Goal: Task Accomplishment & Management: Use online tool/utility

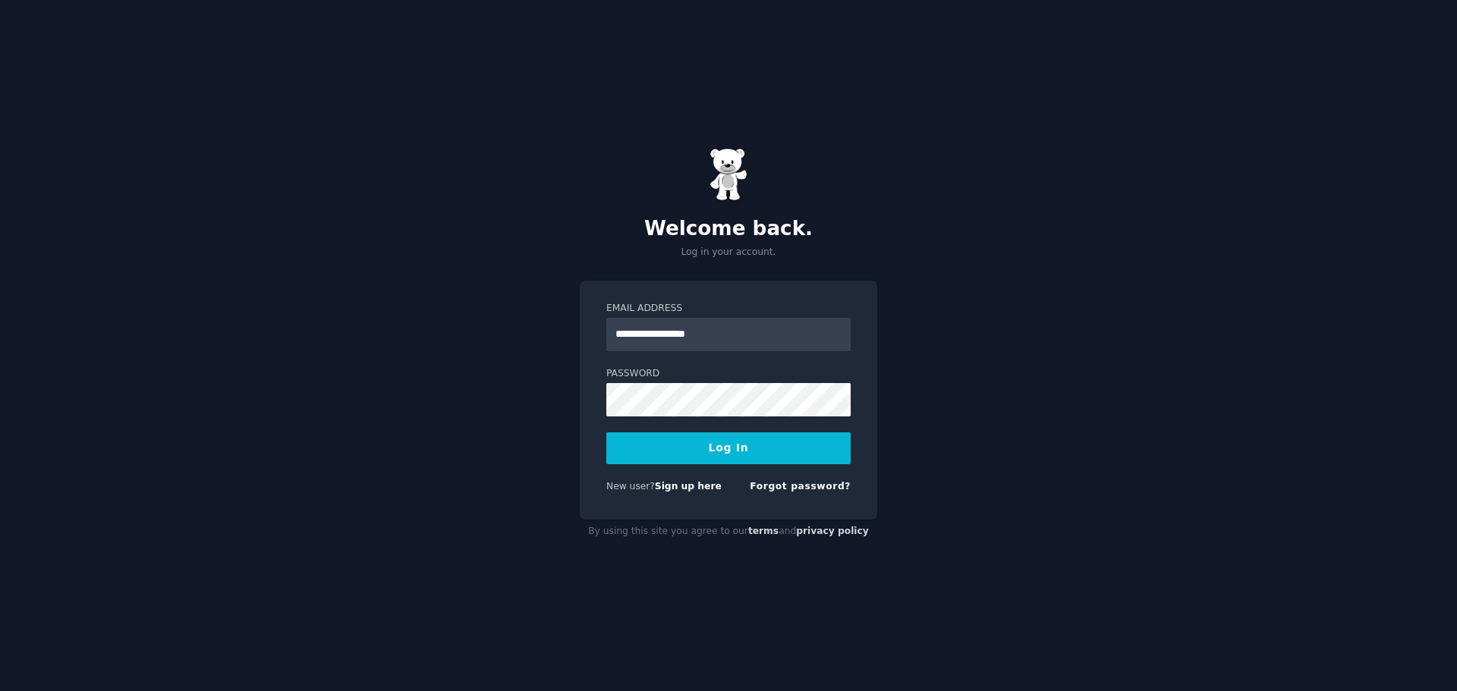
type input "**********"
click at [606, 432] on button "Log In" at bounding box center [728, 448] width 244 height 32
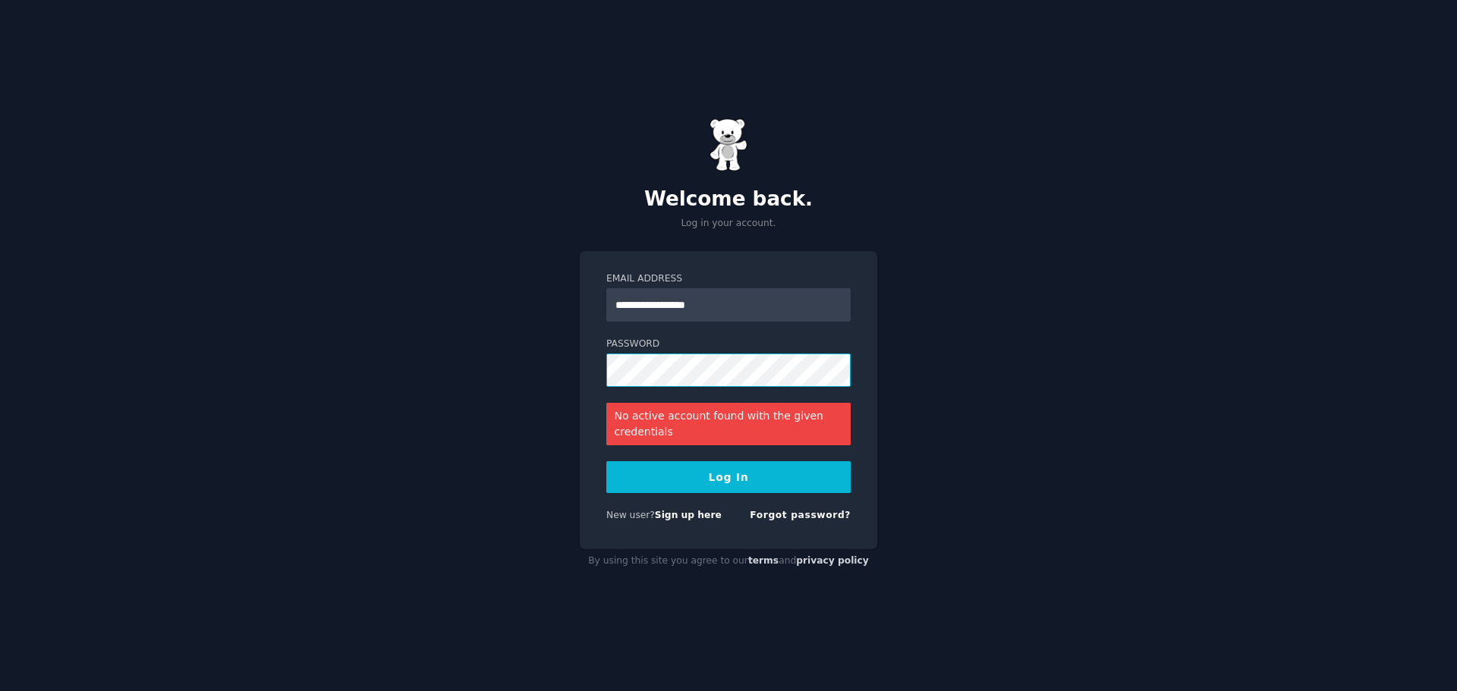
click at [606, 461] on button "Log In" at bounding box center [728, 477] width 244 height 32
click at [460, 351] on div "**********" at bounding box center [728, 345] width 1457 height 691
click at [606, 461] on button "Log In" at bounding box center [728, 477] width 244 height 32
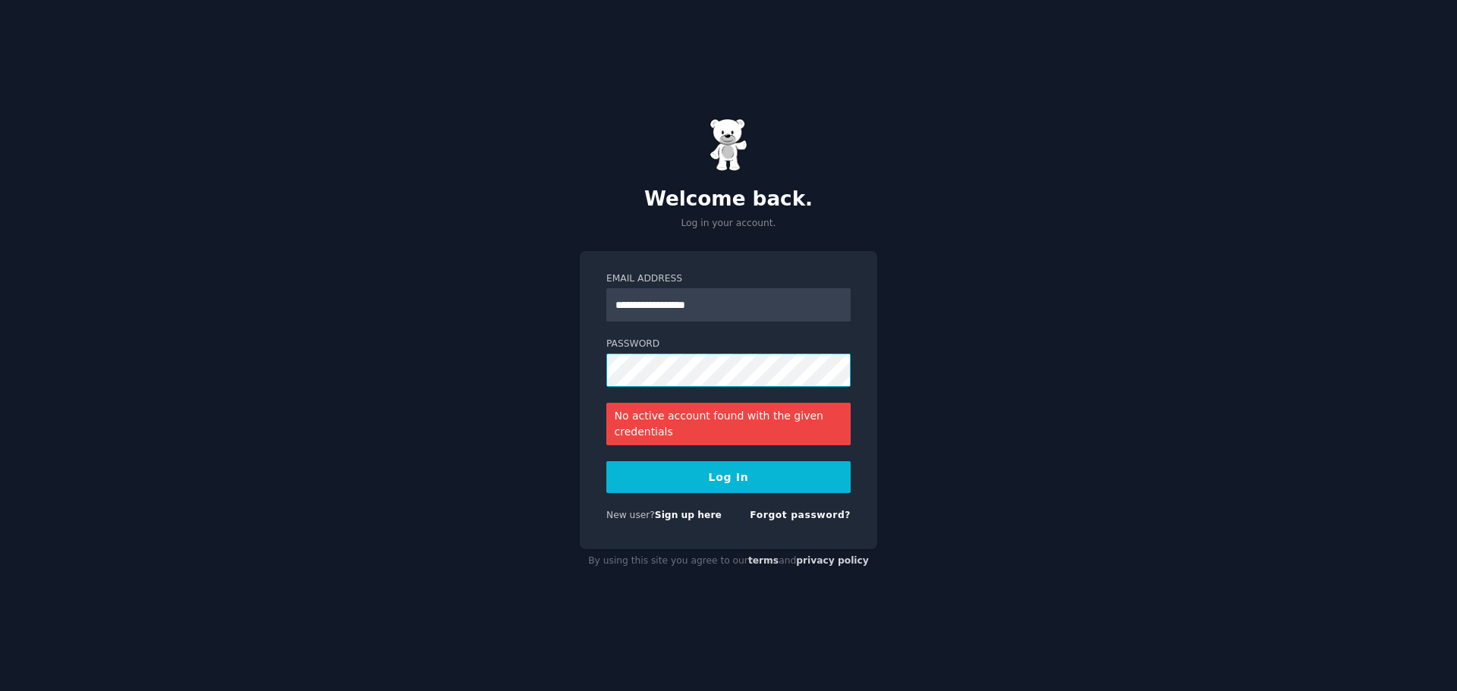
click at [606, 461] on button "Log In" at bounding box center [728, 477] width 244 height 32
click at [818, 510] on link "Forgot password?" at bounding box center [800, 515] width 101 height 11
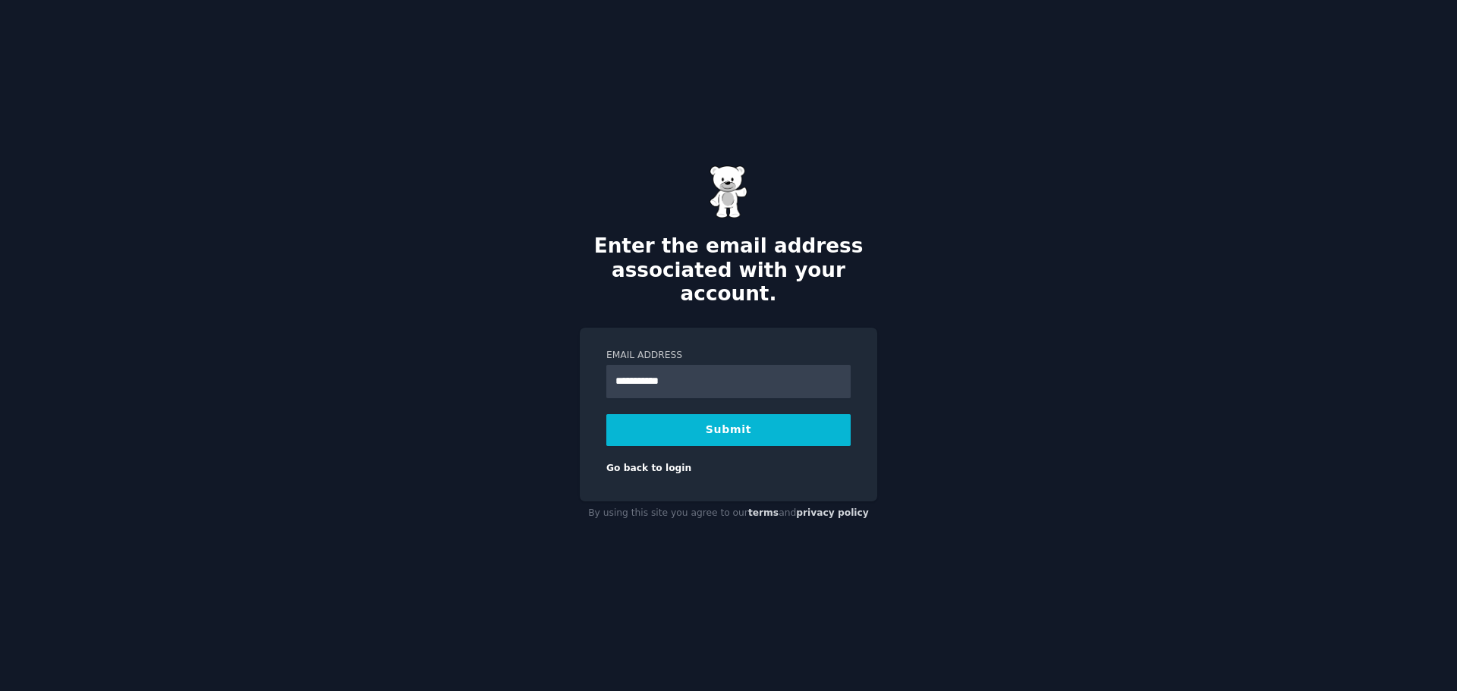
type input "**********"
click at [704, 429] on button "Submit" at bounding box center [728, 430] width 244 height 32
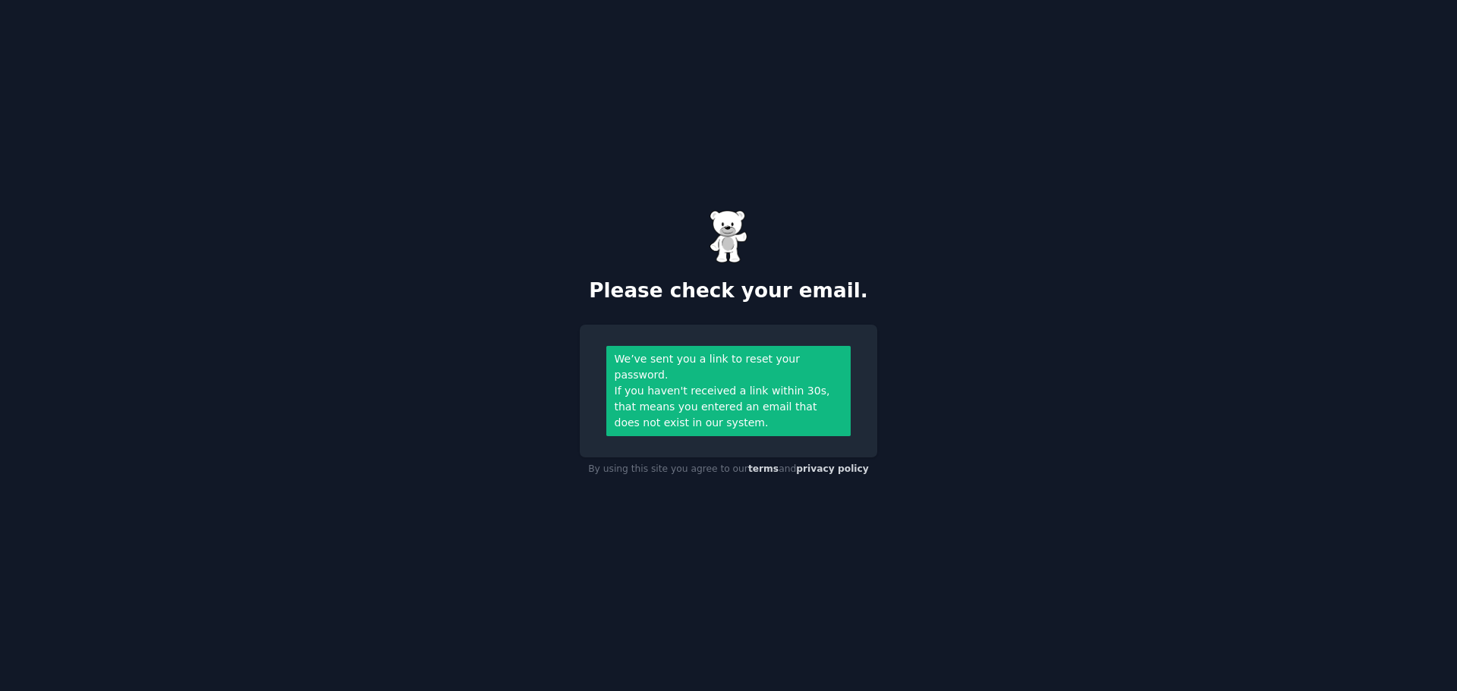
click at [676, 428] on div "We’ve sent you a link to reset your password. If you haven't received a link wi…" at bounding box center [728, 391] width 297 height 133
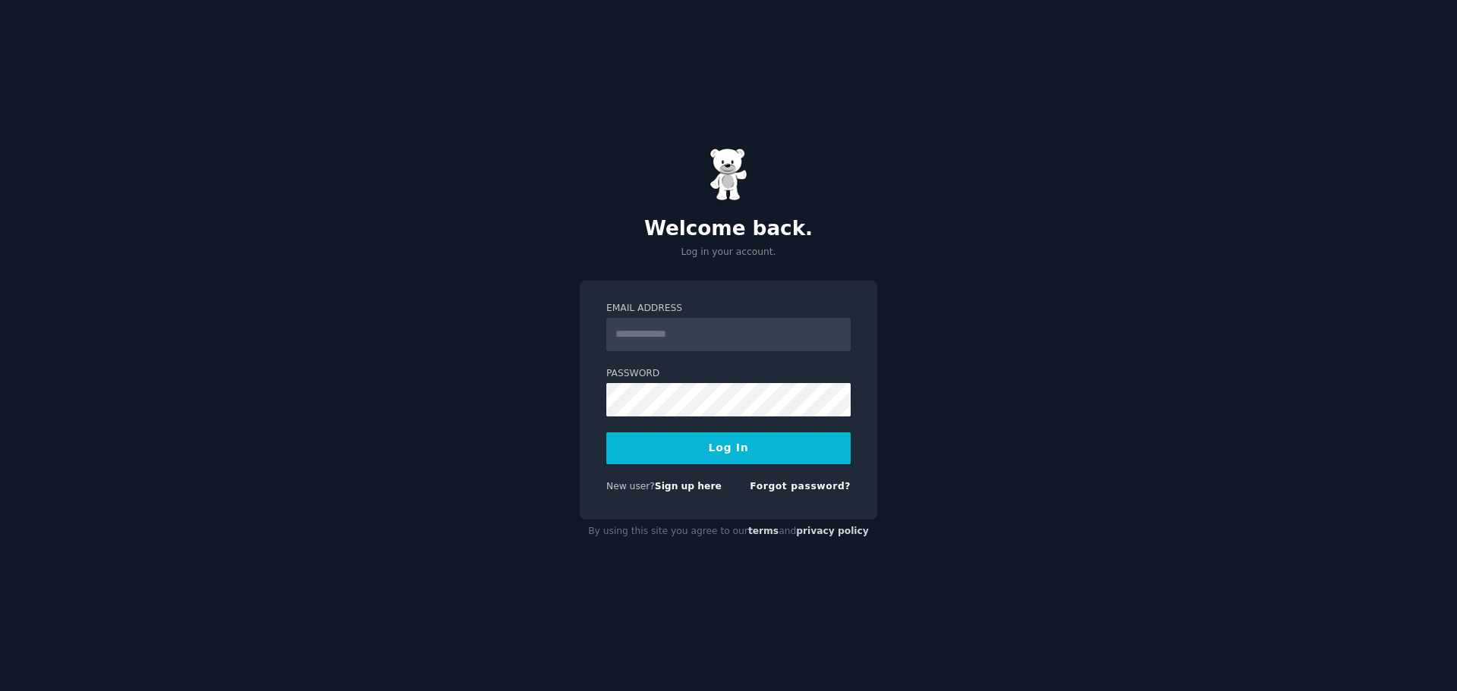
click at [693, 335] on input "Email Address" at bounding box center [728, 334] width 244 height 33
type input "**********"
click at [606, 432] on button "Log In" at bounding box center [728, 448] width 244 height 32
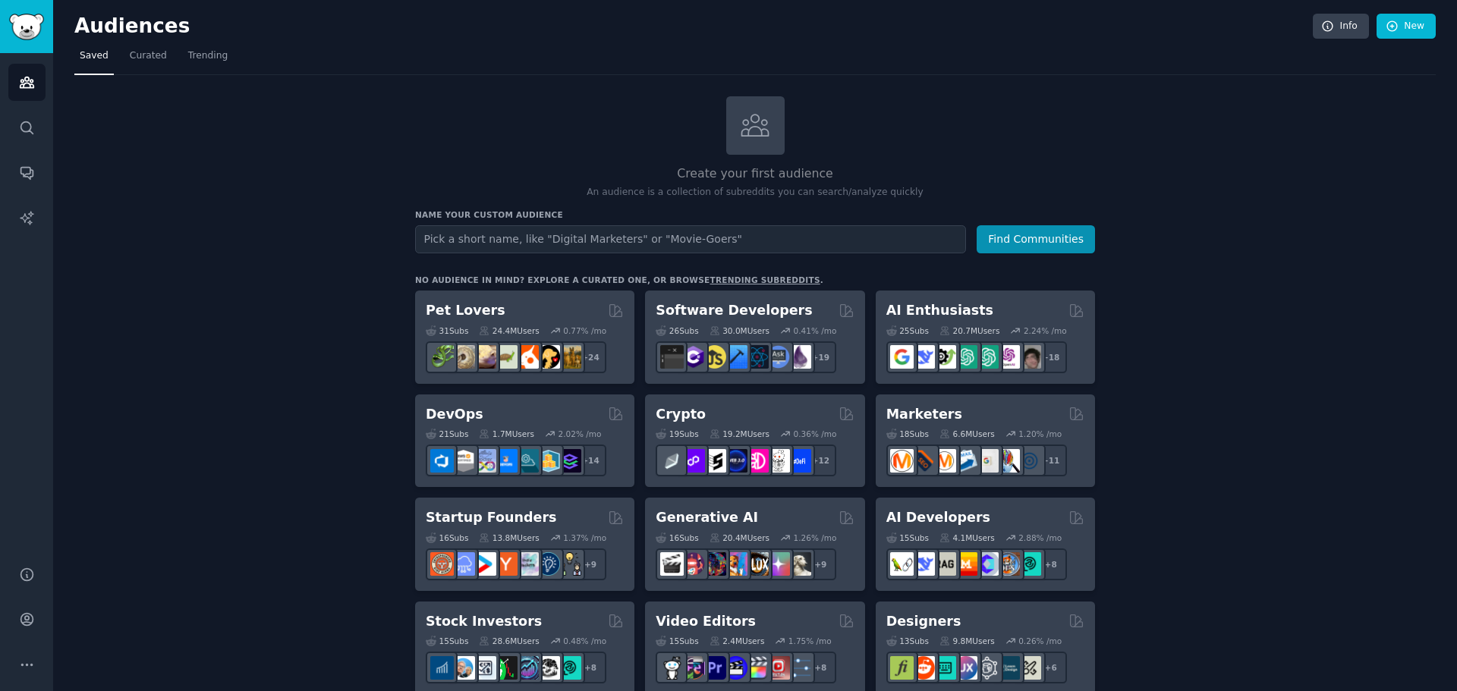
click at [666, 236] on input "text" at bounding box center [690, 239] width 551 height 28
click at [976, 225] on button "Find Communities" at bounding box center [1035, 239] width 118 height 28
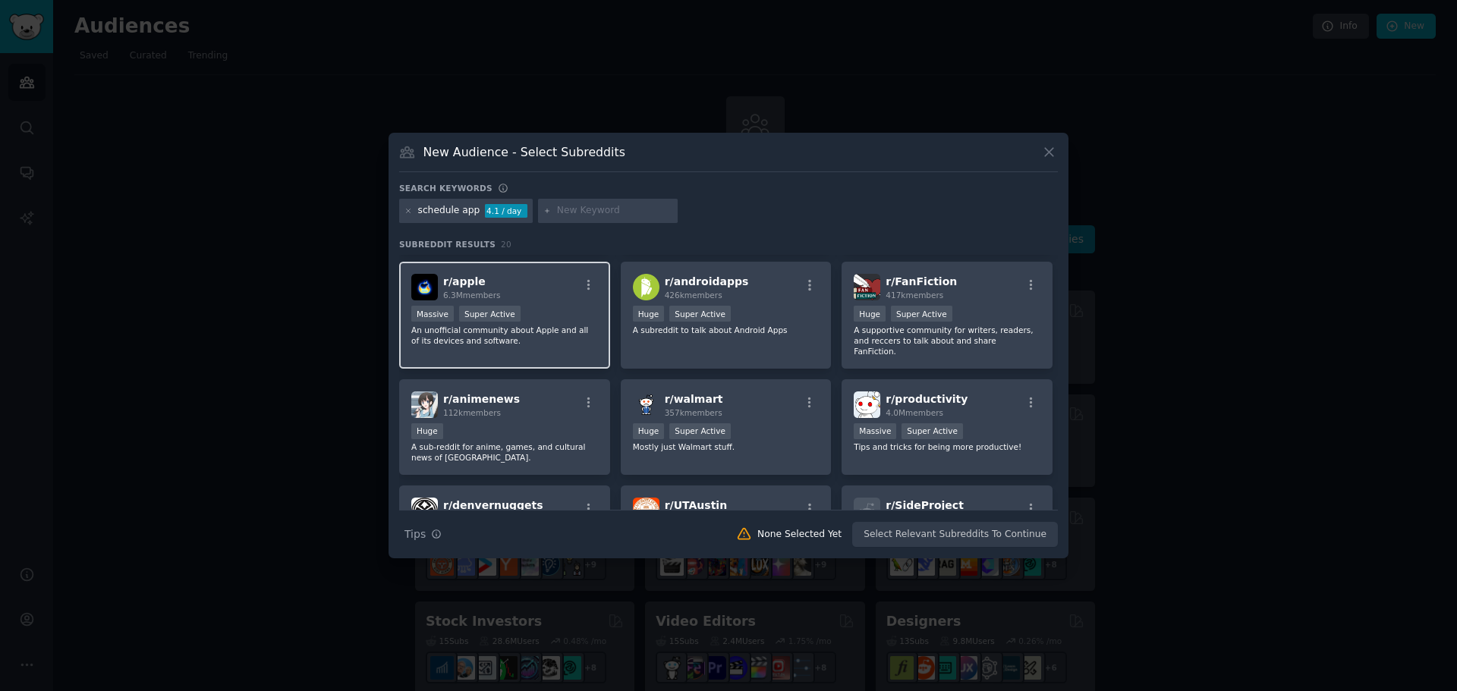
scroll to position [152, 0]
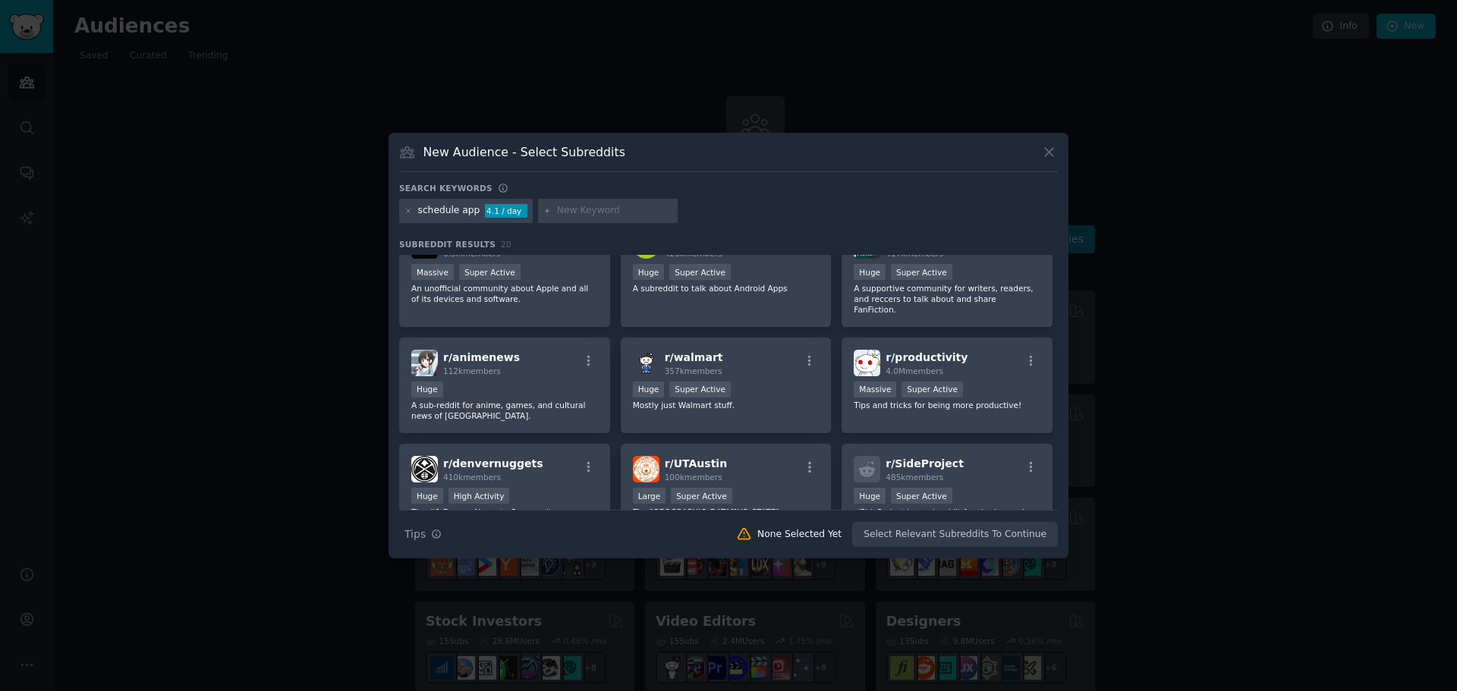
click at [248, 357] on div at bounding box center [728, 345] width 1457 height 691
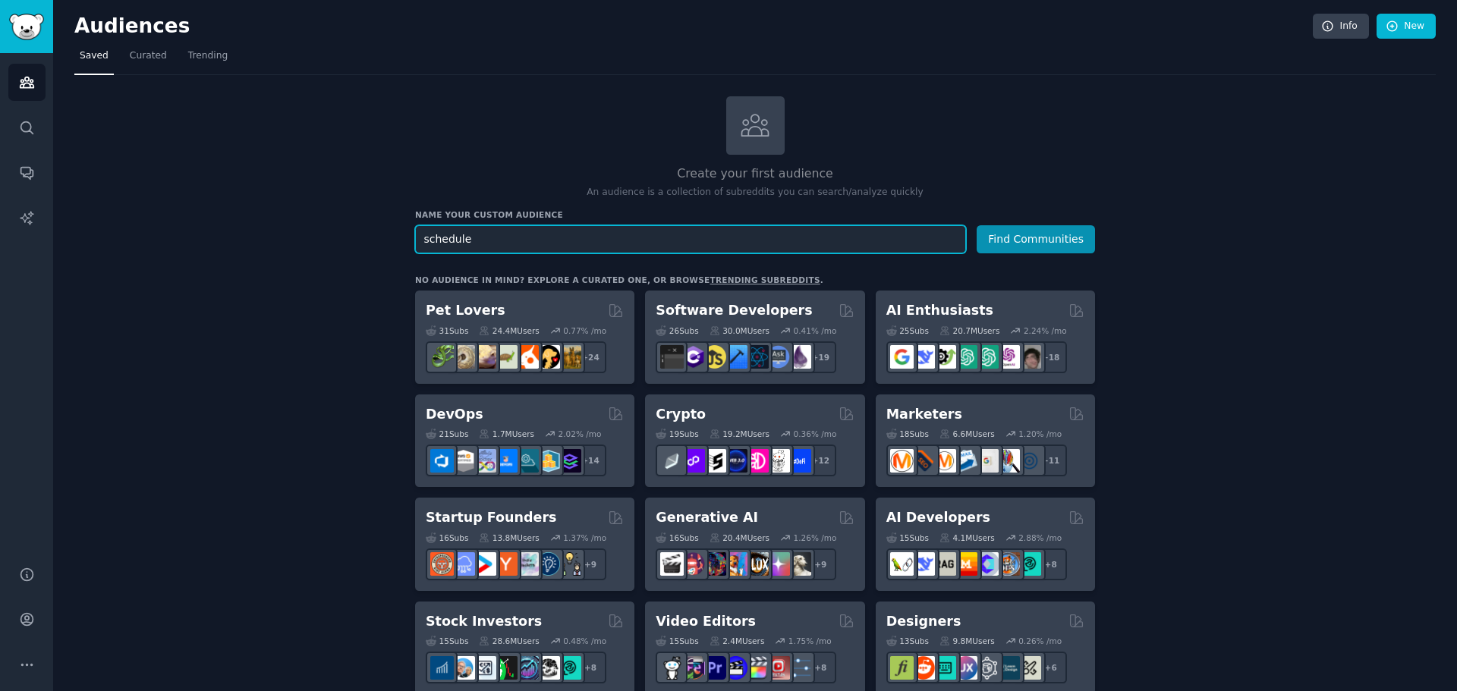
type input "schedule"
click at [976, 225] on button "Find Communities" at bounding box center [1035, 239] width 118 height 28
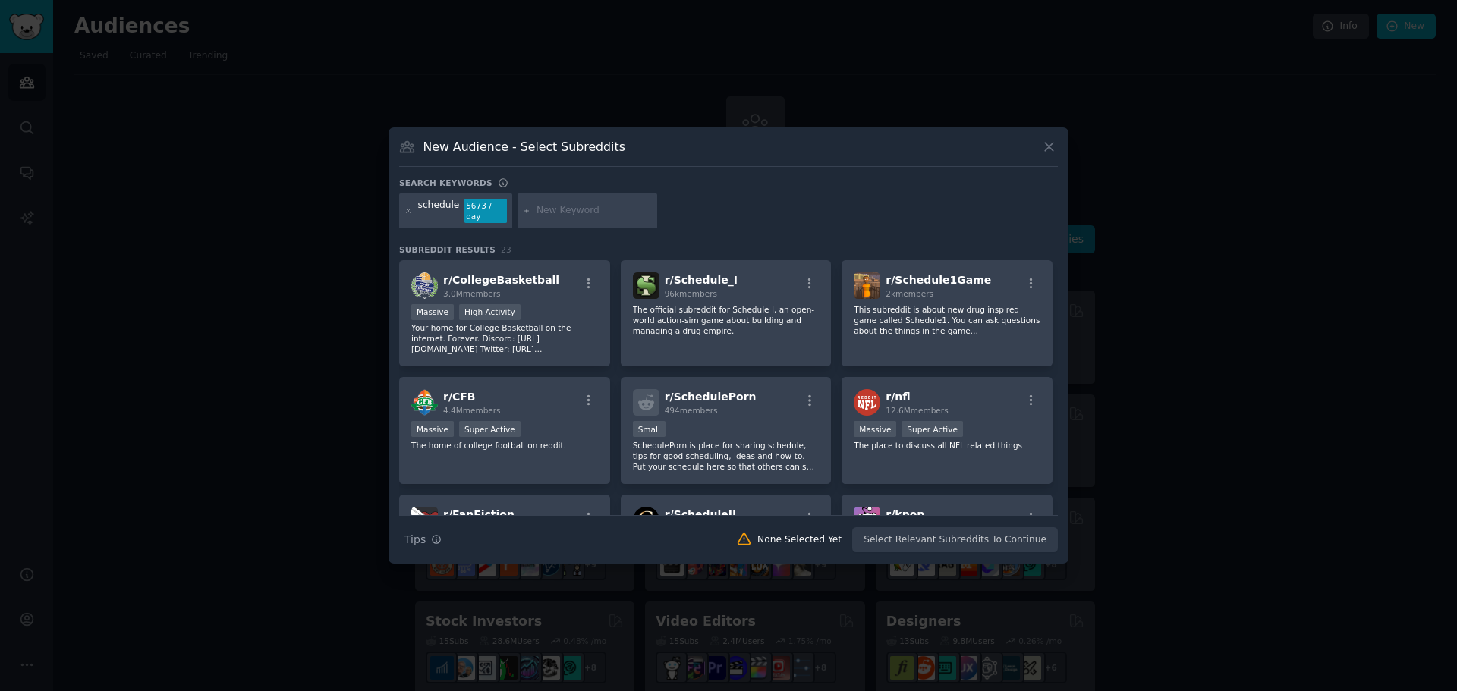
click at [370, 272] on div at bounding box center [728, 345] width 1457 height 691
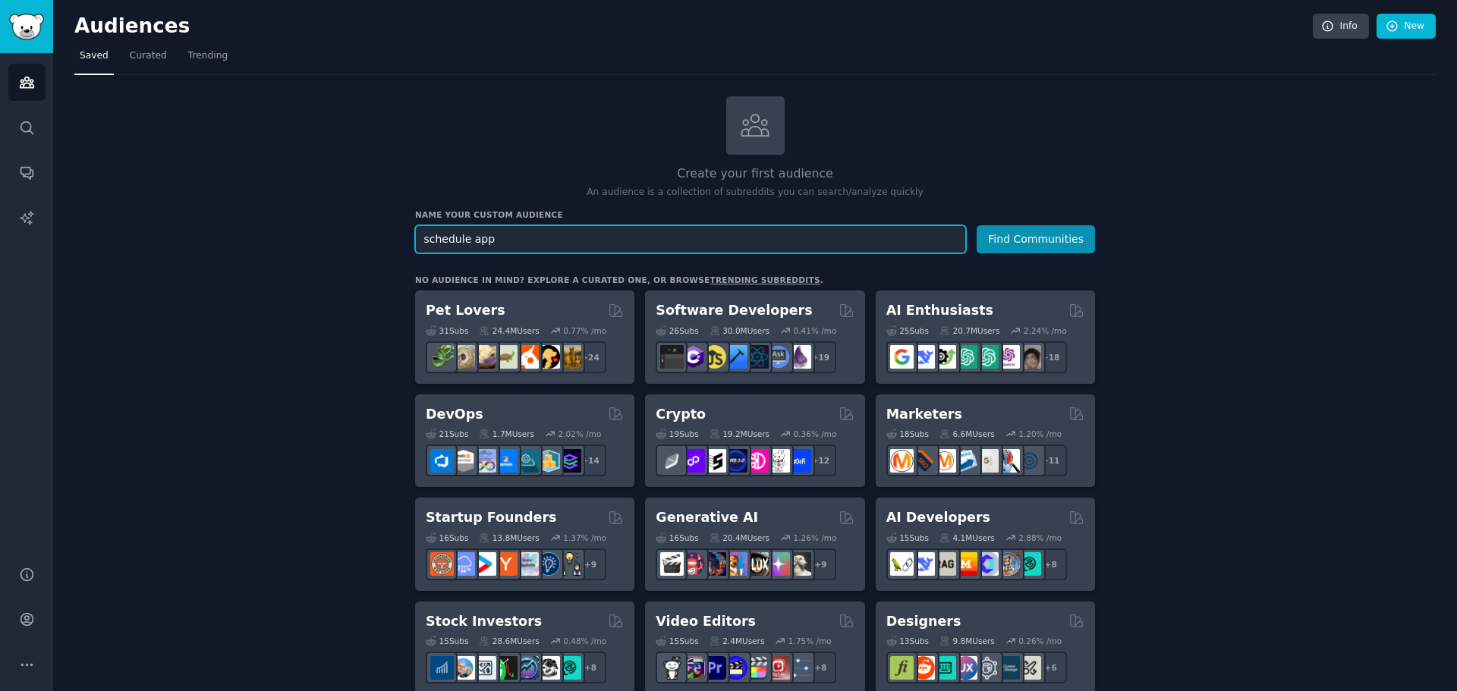
type input "schedule app"
click at [976, 225] on button "Find Communities" at bounding box center [1035, 239] width 118 height 28
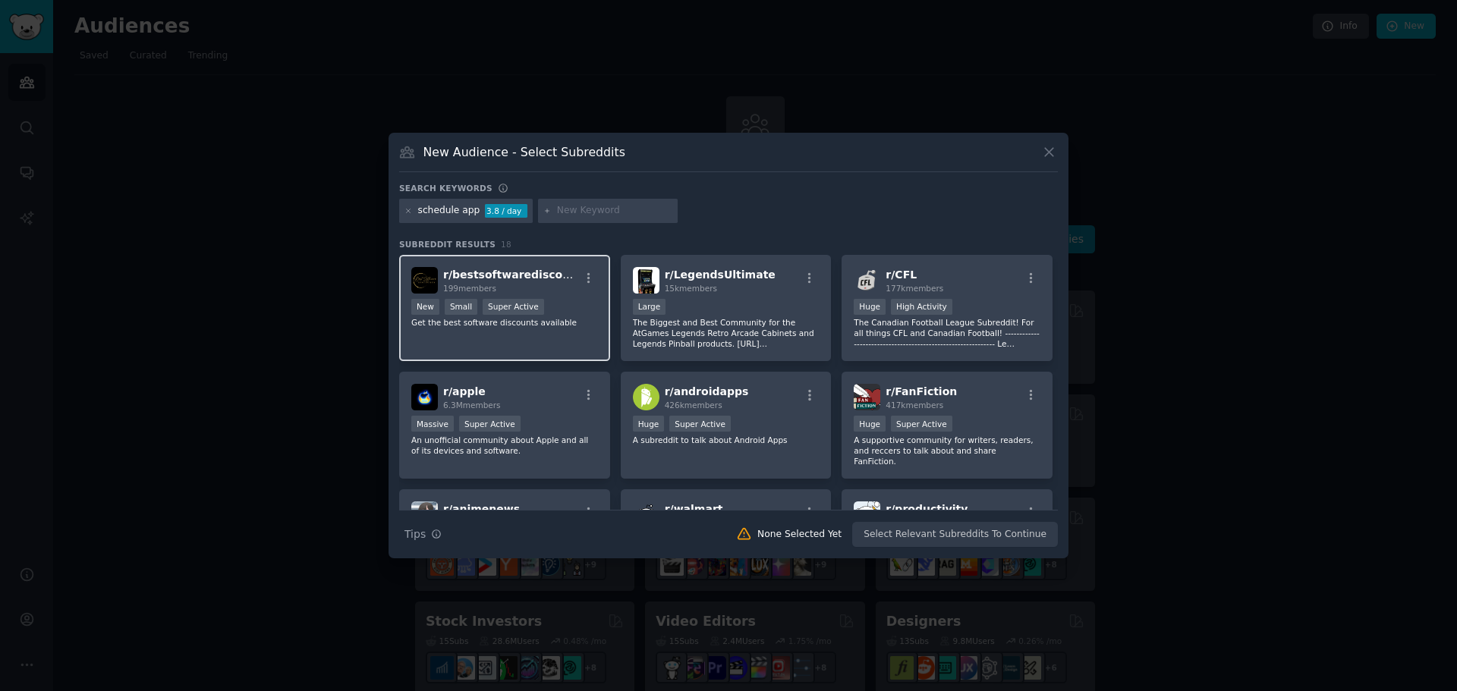
click at [563, 340] on div "r/ bestsoftwarediscounts 199 members >= 95th percentile for submissions / day N…" at bounding box center [504, 308] width 211 height 107
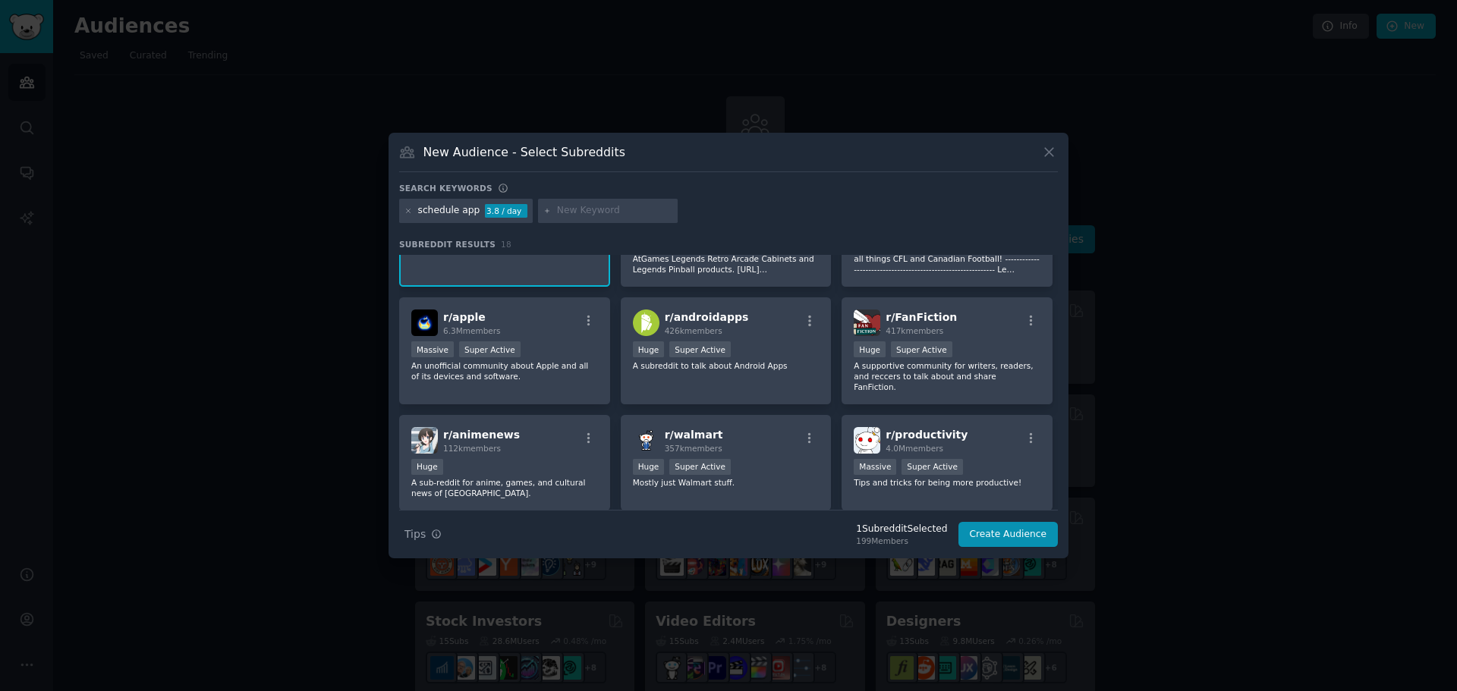
scroll to position [76, 0]
click at [1050, 152] on icon at bounding box center [1049, 153] width 8 height 8
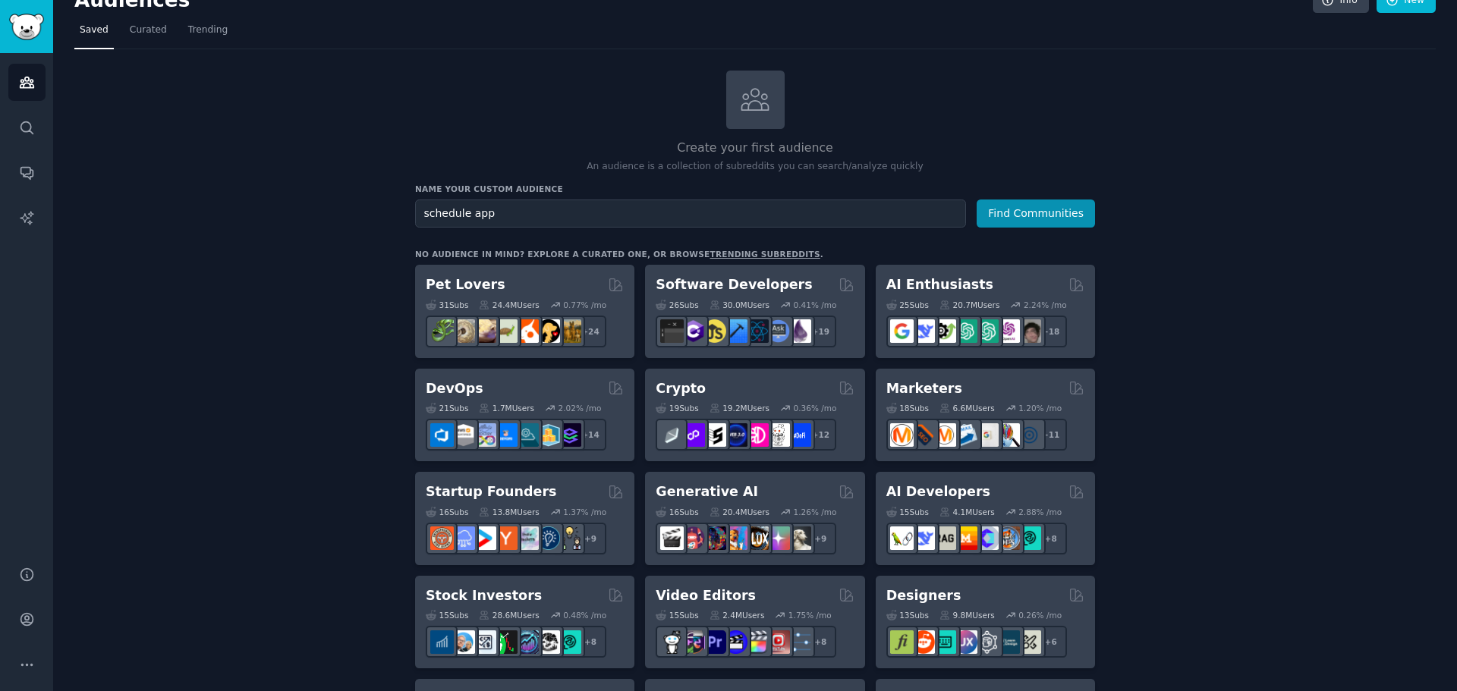
drag, startPoint x: 1193, startPoint y: 365, endPoint x: 1195, endPoint y: 425, distance: 60.0
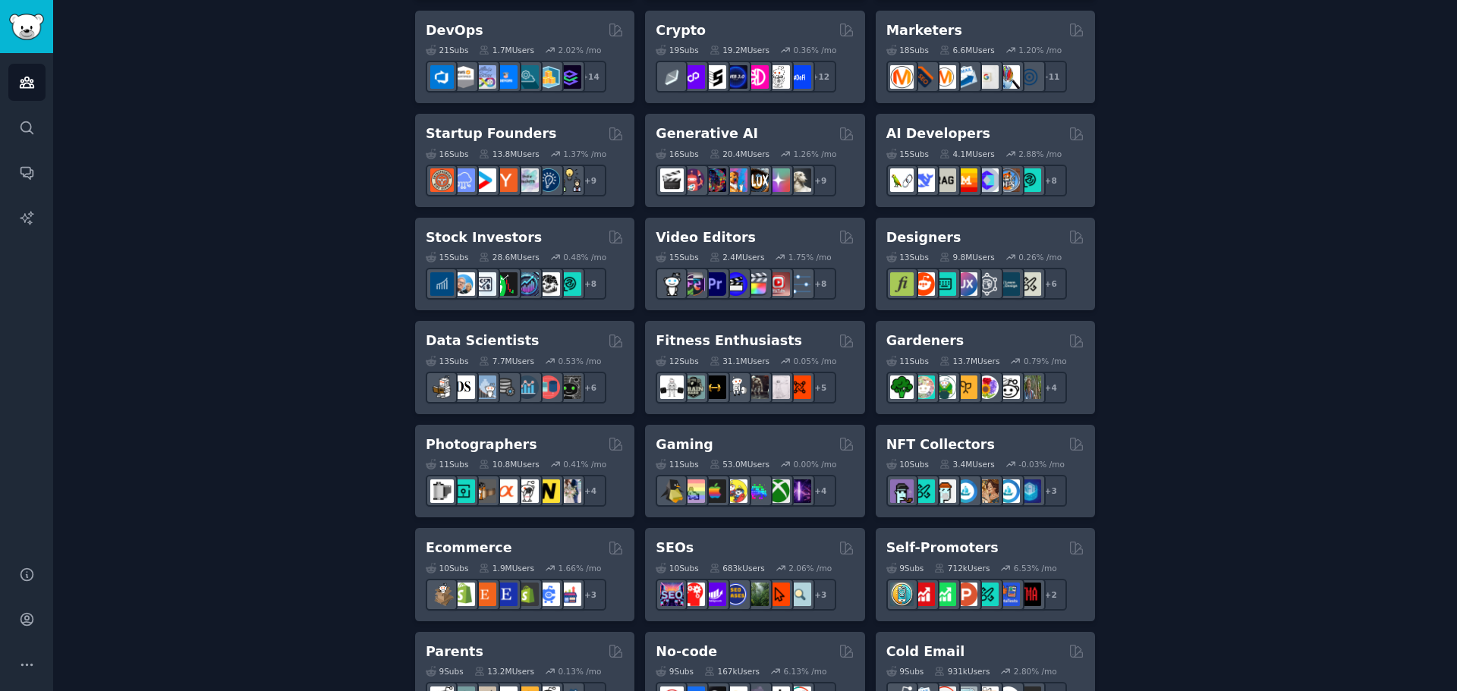
drag, startPoint x: 1171, startPoint y: 364, endPoint x: 1180, endPoint y: 426, distance: 62.1
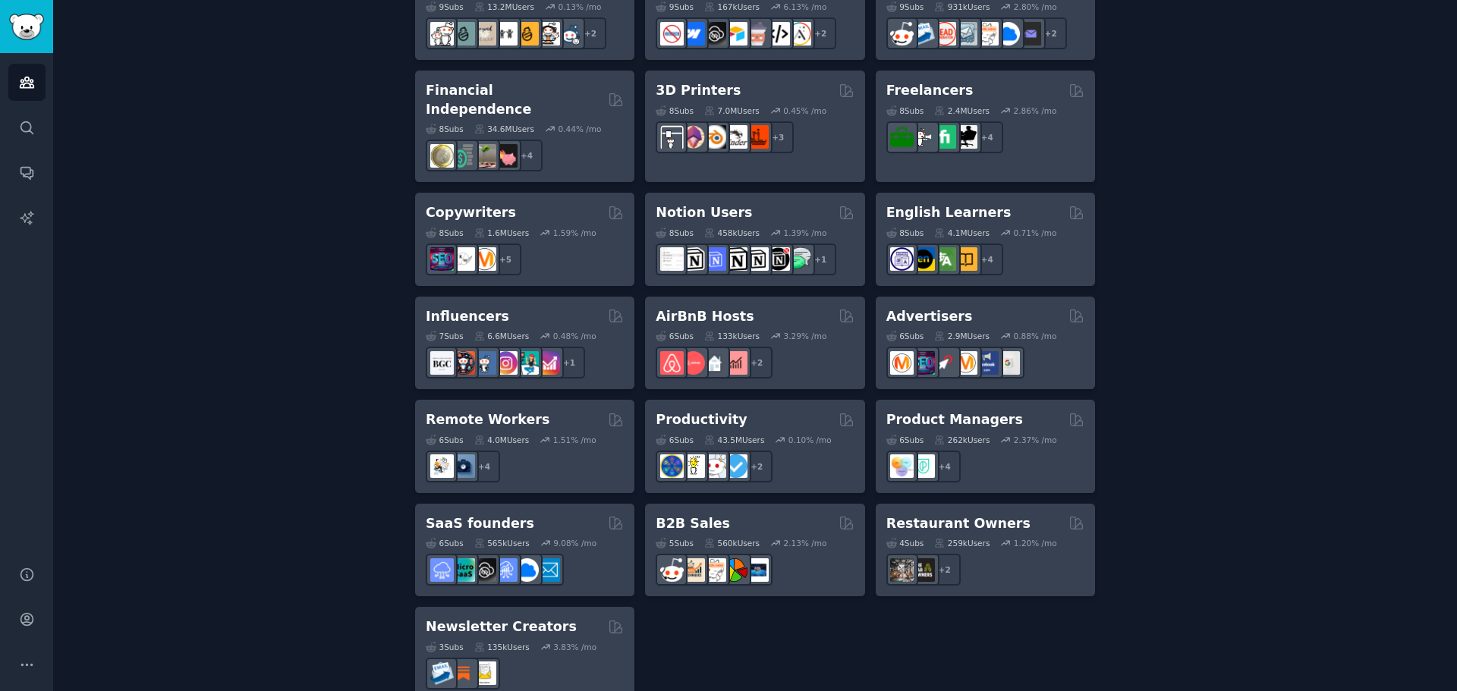
scroll to position [1059, 0]
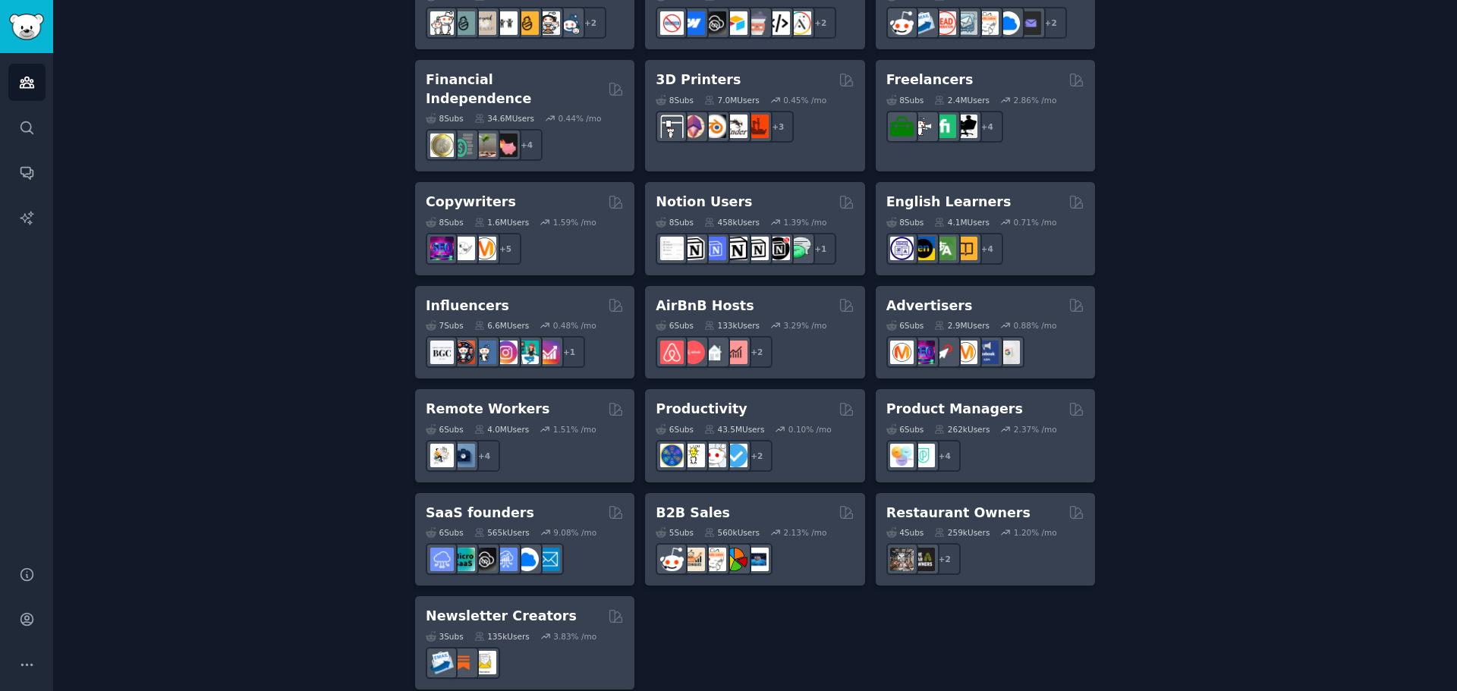
drag, startPoint x: 1174, startPoint y: 354, endPoint x: 1174, endPoint y: 391, distance: 37.9
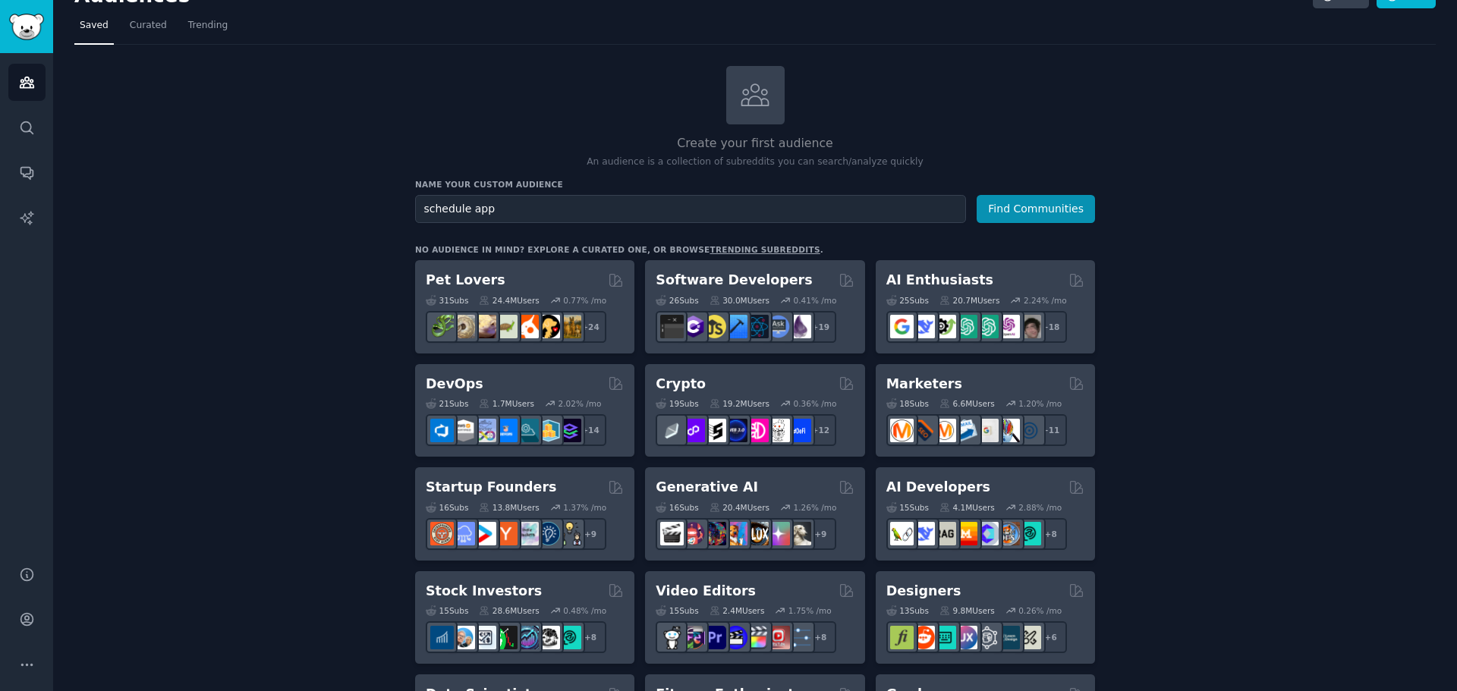
scroll to position [0, 0]
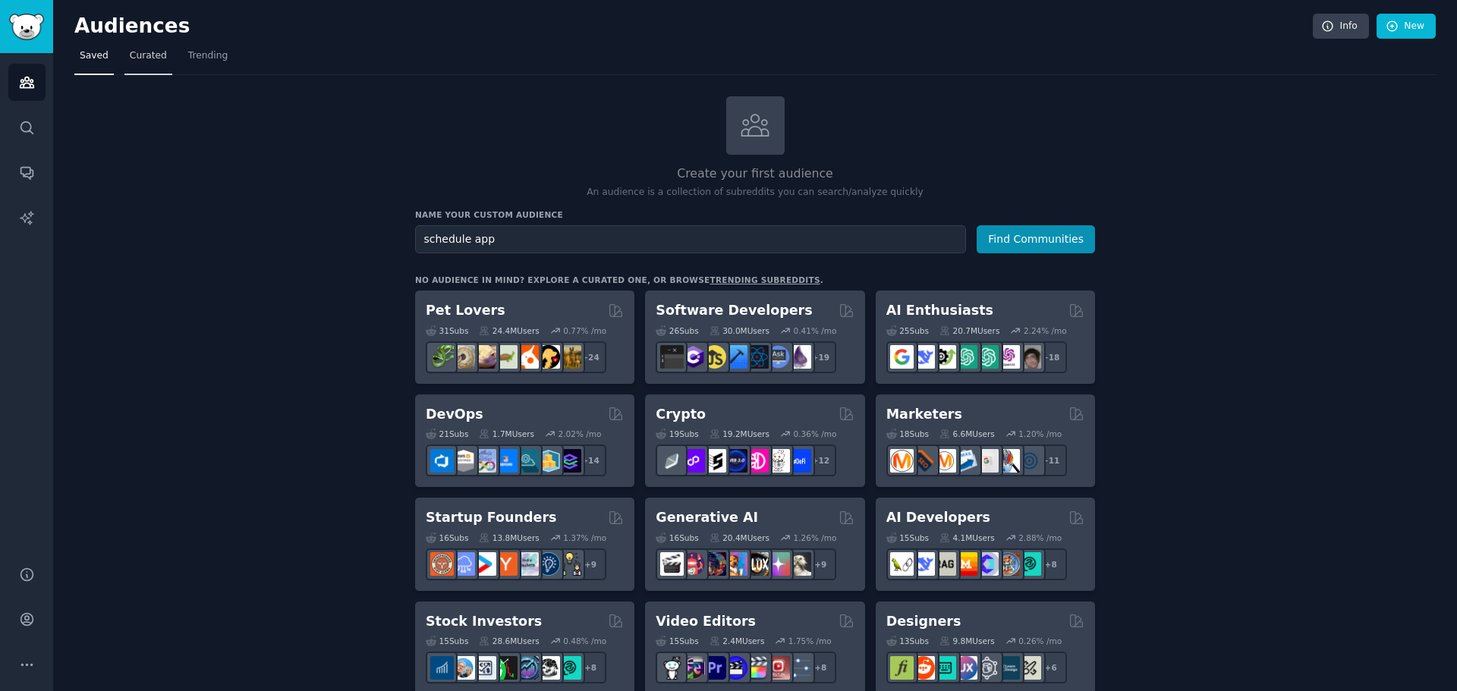
click at [149, 47] on link "Curated" at bounding box center [148, 59] width 48 height 31
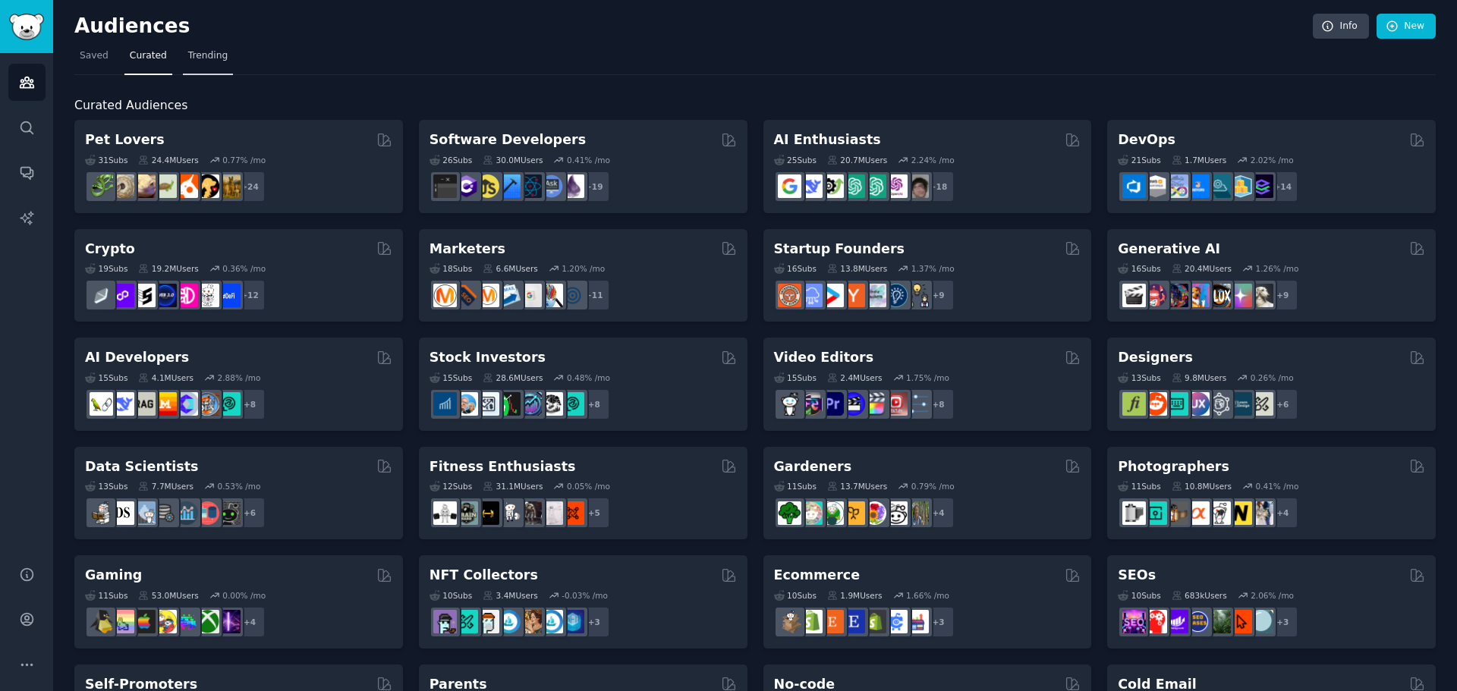
click at [188, 55] on span "Trending" at bounding box center [207, 56] width 39 height 14
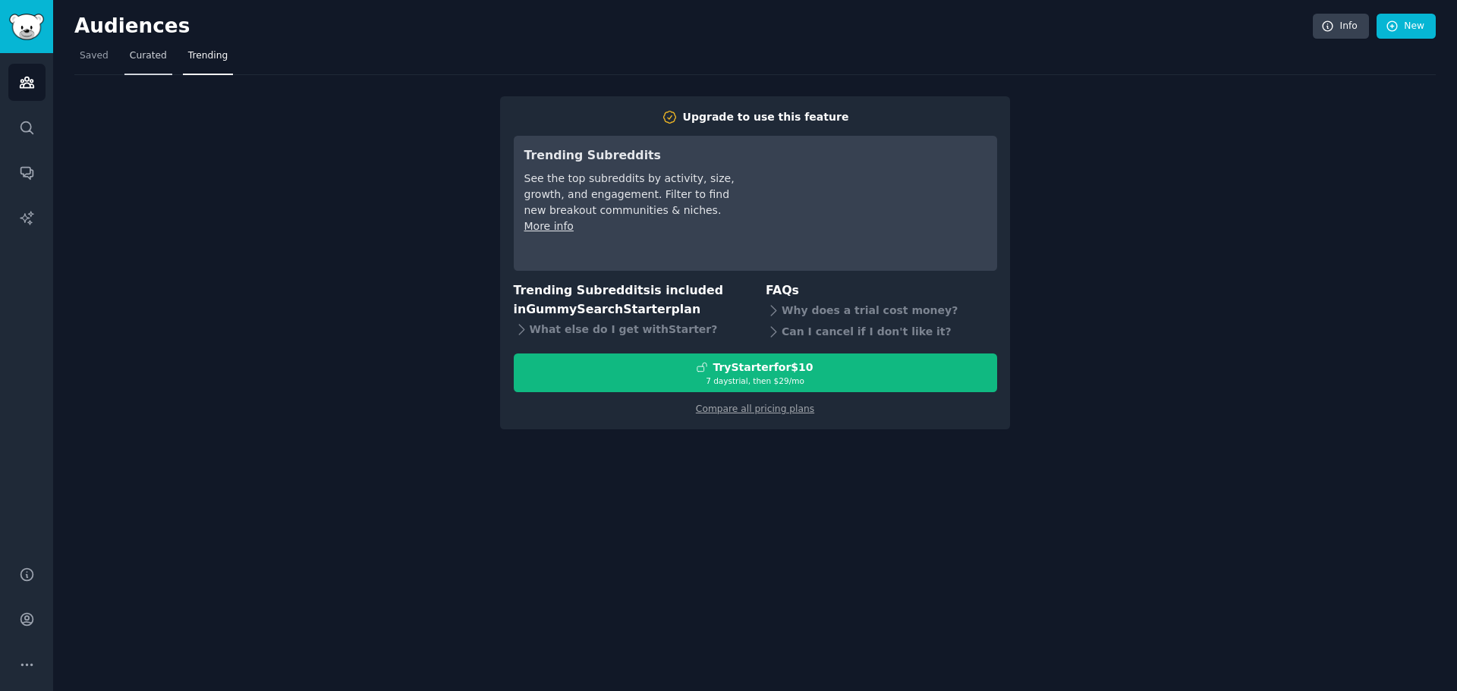
click at [143, 64] on link "Curated" at bounding box center [148, 59] width 48 height 31
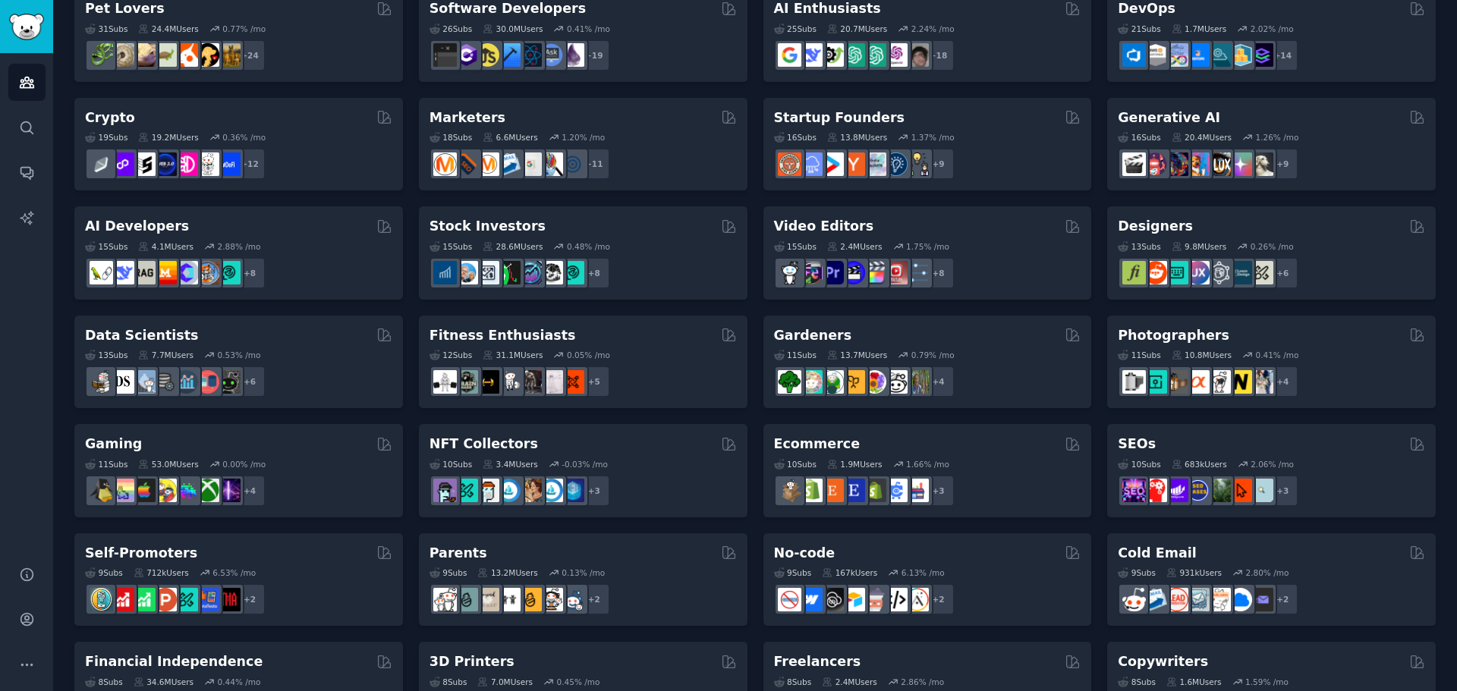
scroll to position [523, 0]
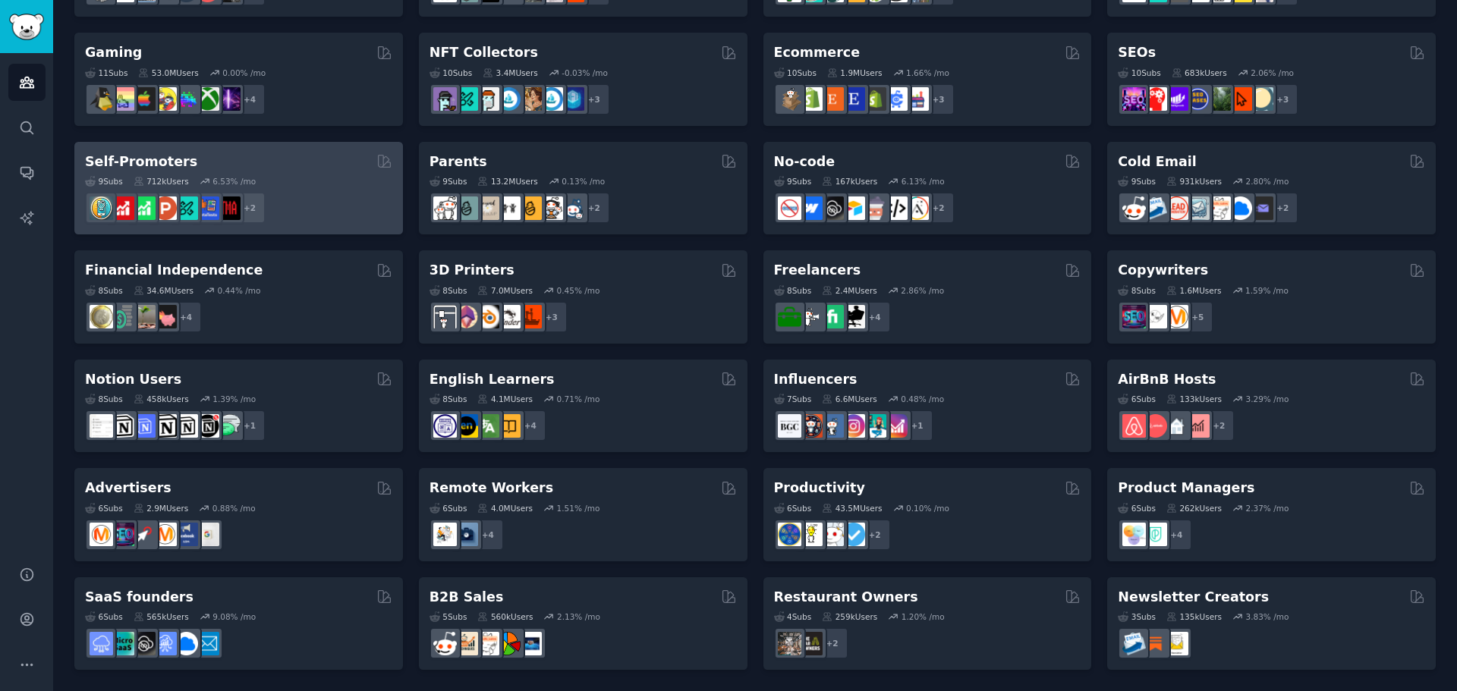
drag, startPoint x: 398, startPoint y: 90, endPoint x: 363, endPoint y: 222, distance: 136.0
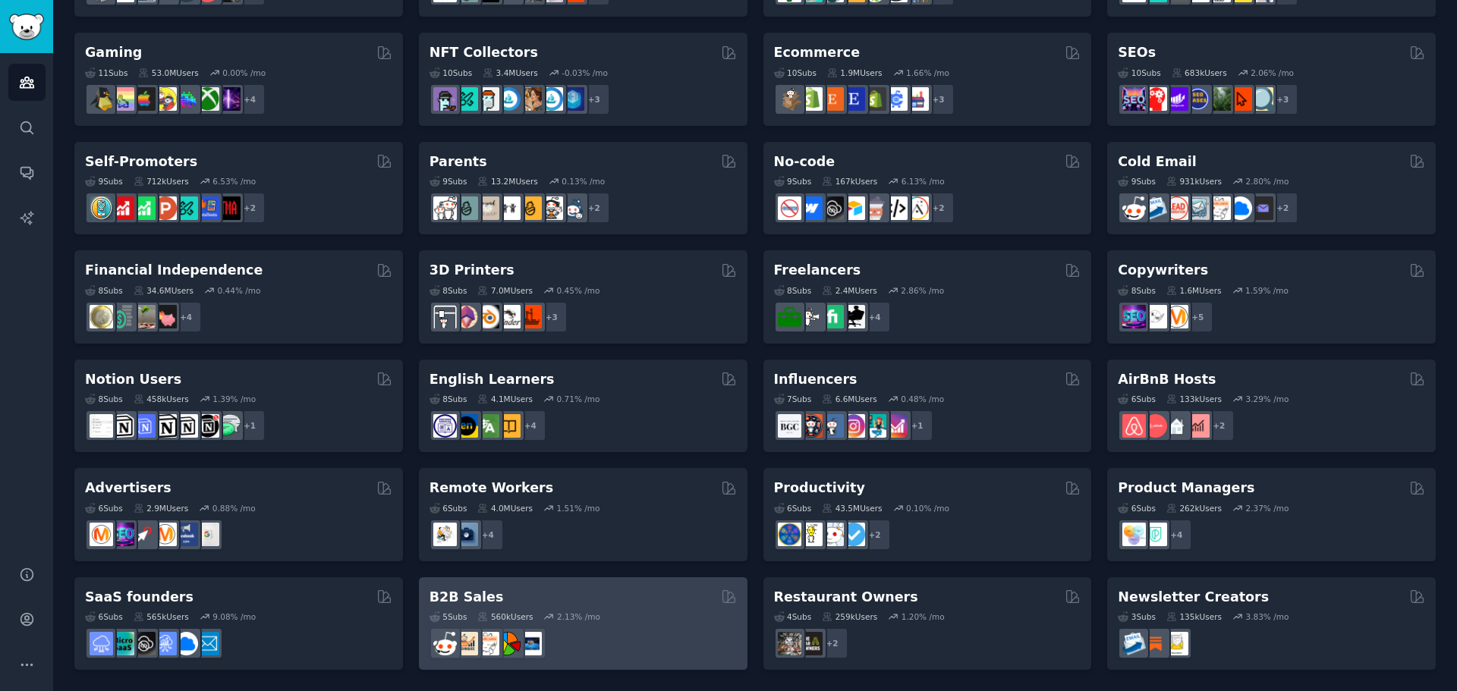
click at [600, 585] on div "B2B Sales 5 Sub s 560k Users 2.13 % /mo" at bounding box center [583, 623] width 328 height 93
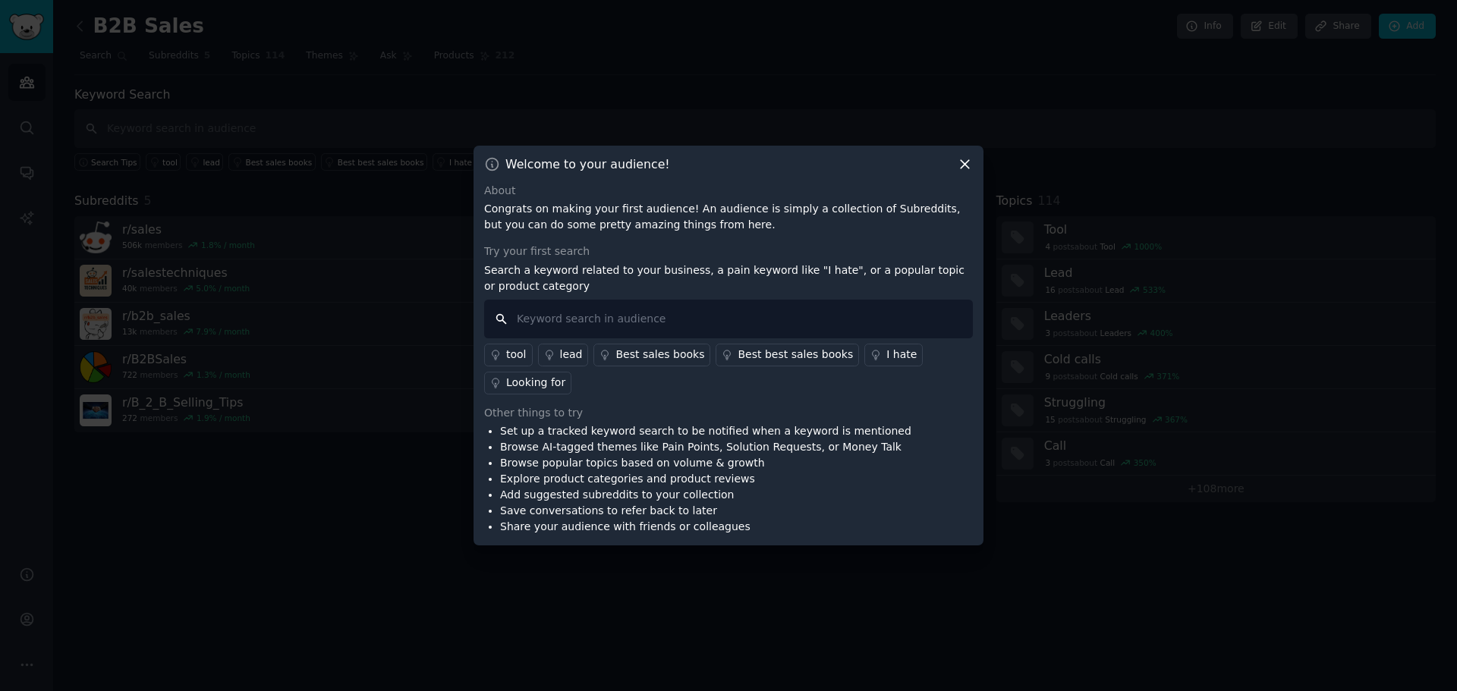
click at [624, 323] on input "text" at bounding box center [728, 319] width 489 height 39
click at [956, 171] on div "Welcome to your audience!" at bounding box center [728, 164] width 489 height 16
drag, startPoint x: 966, startPoint y: 166, endPoint x: 906, endPoint y: 206, distance: 71.7
click at [965, 167] on icon at bounding box center [965, 164] width 16 height 16
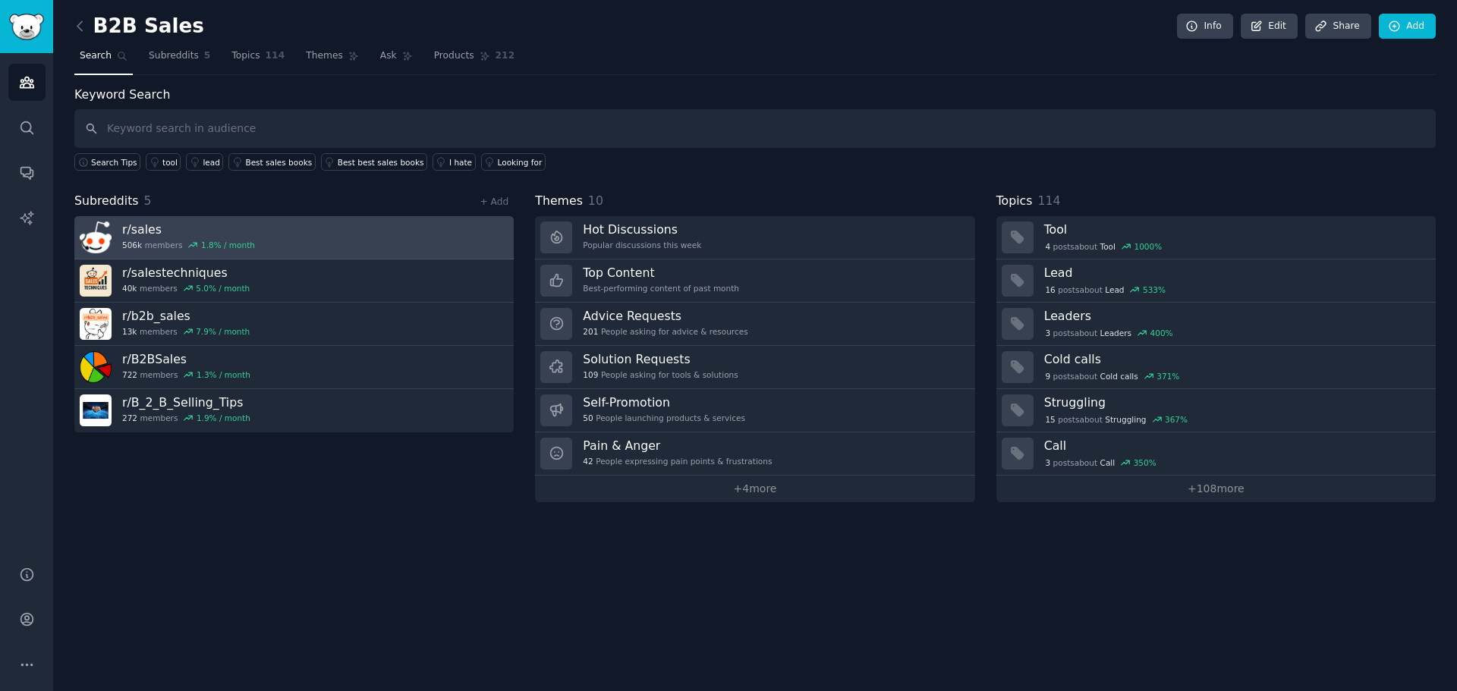
click at [291, 247] on link "r/ sales 506k members 1.8 % / month" at bounding box center [293, 237] width 439 height 43
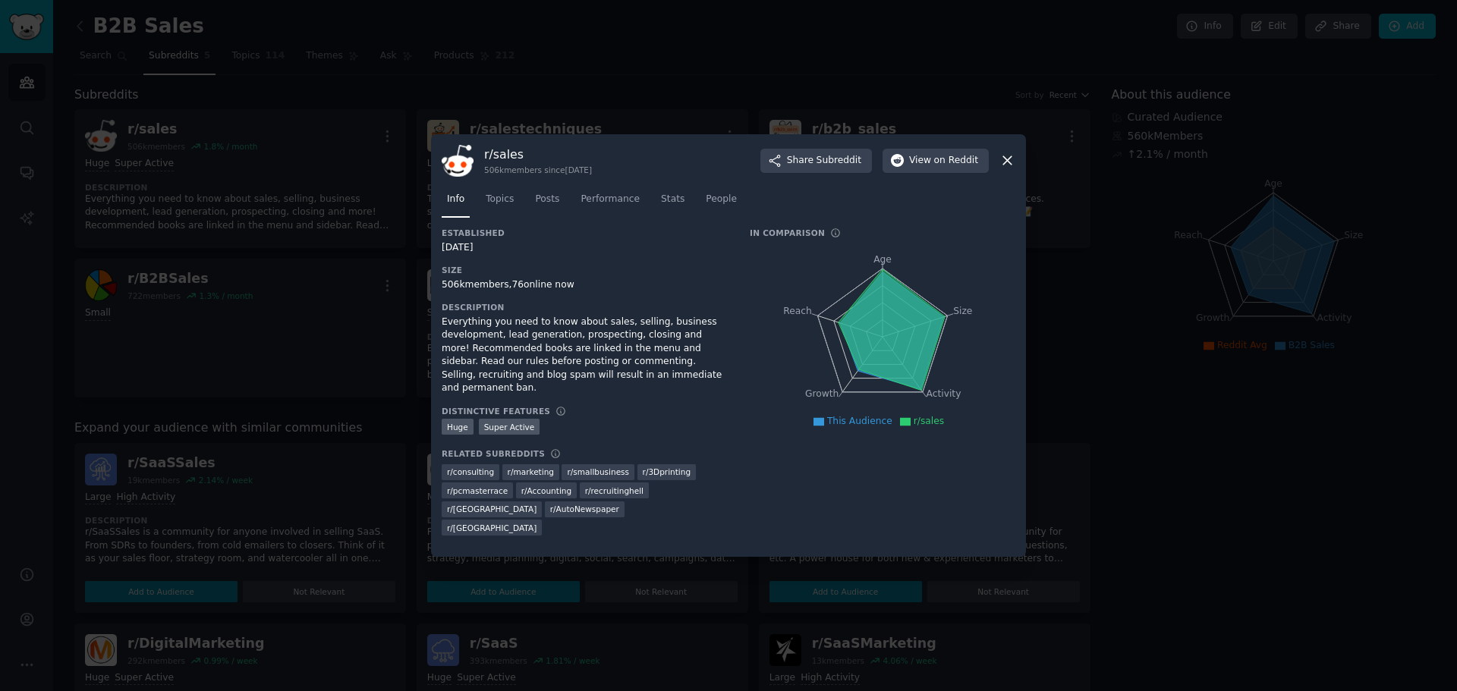
click at [1007, 166] on icon at bounding box center [1007, 160] width 16 height 16
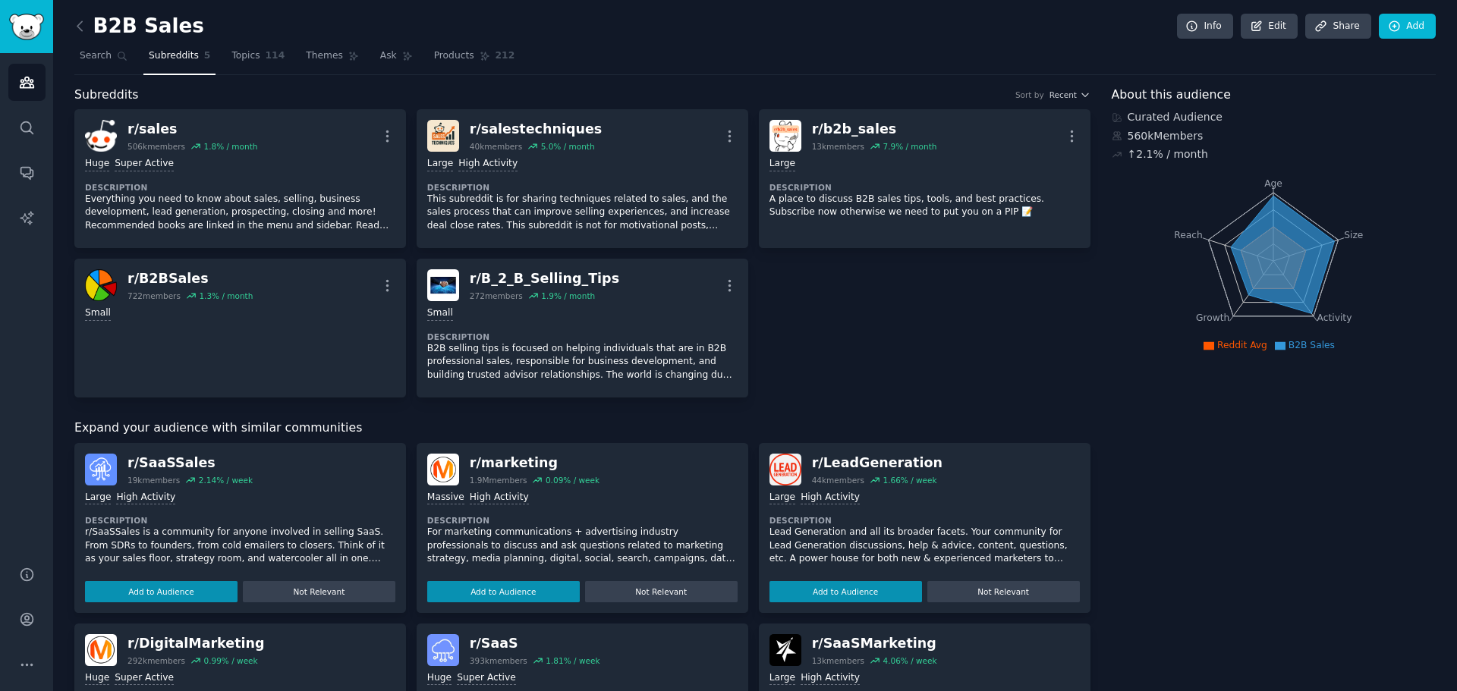
click at [231, 545] on p "r/SaaSSales is a community for anyone involved in selling SaaS. From SDRs to fo…" at bounding box center [240, 546] width 310 height 40
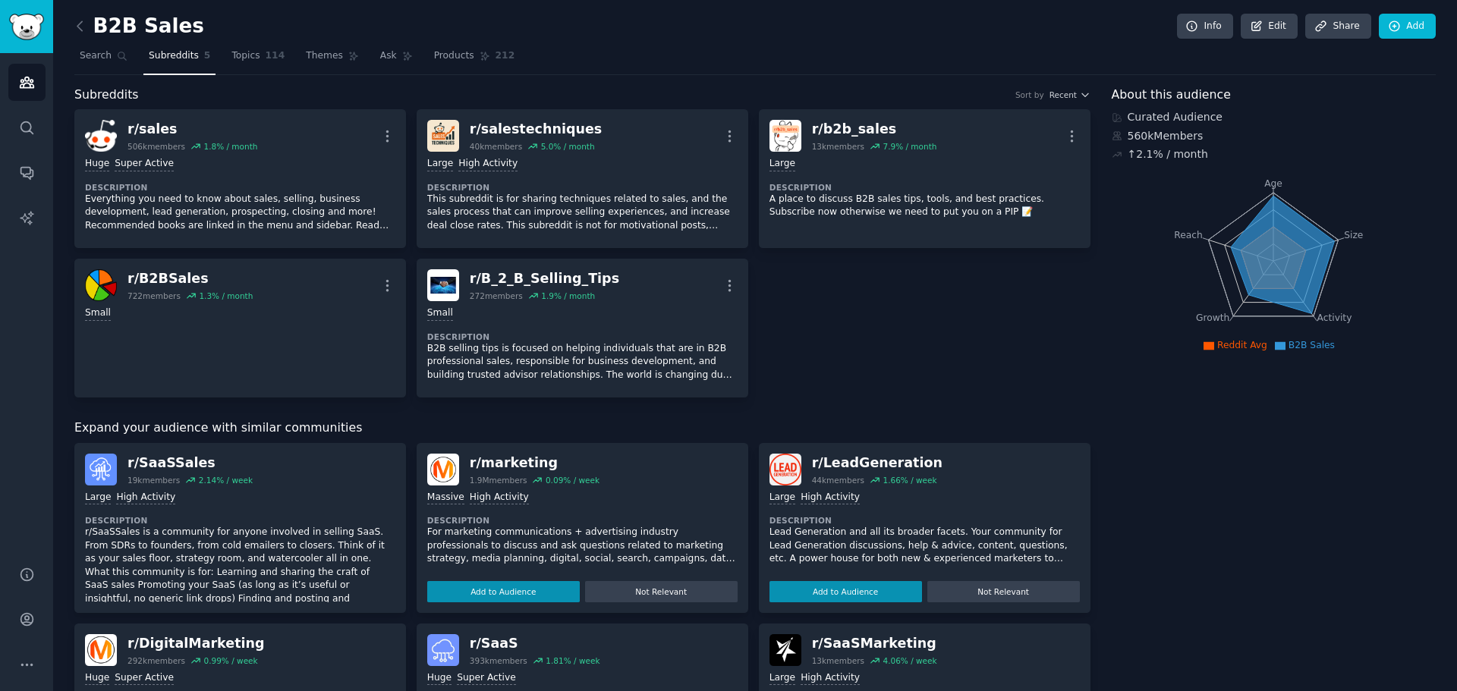
click at [209, 504] on div ">= 80th percentile for submissions / day Large High Activity" at bounding box center [240, 498] width 310 height 14
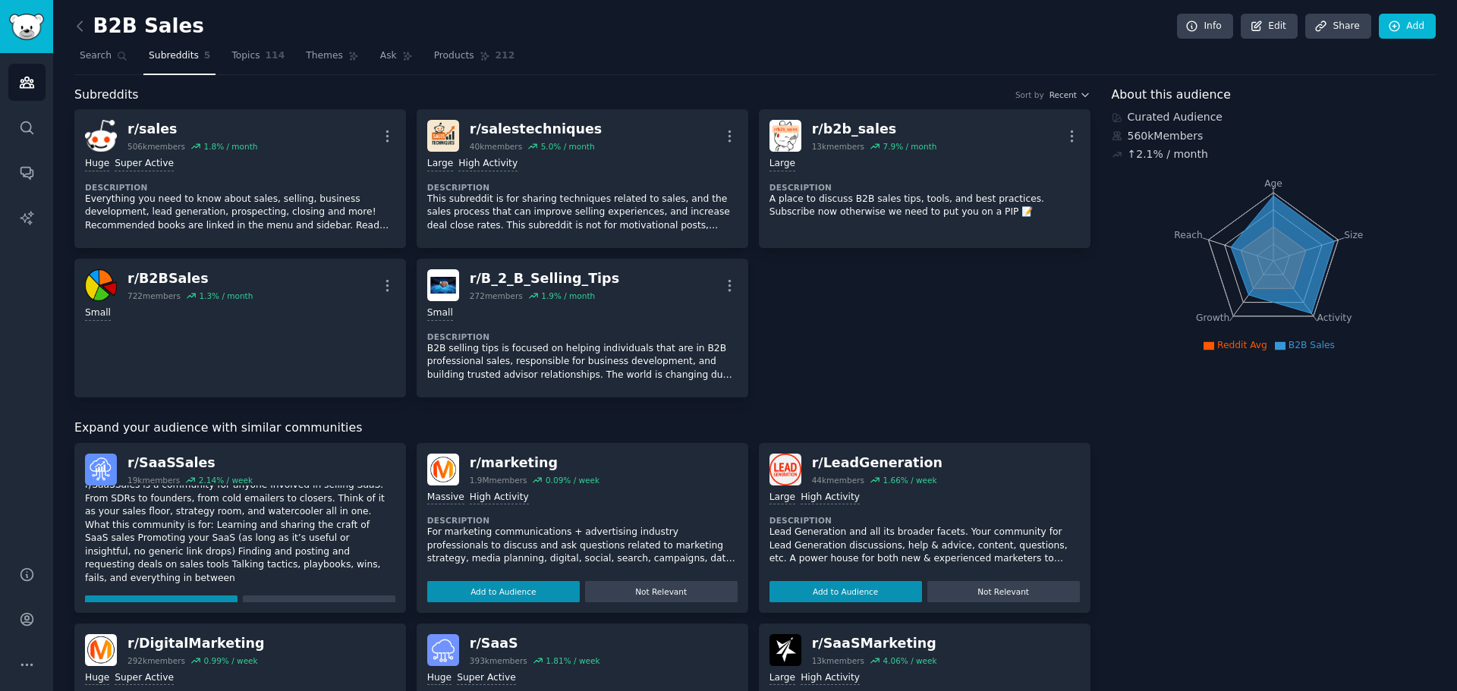
scroll to position [49, 0]
click at [152, 460] on div "r/ SaaSSales" at bounding box center [189, 463] width 125 height 19
click at [184, 594] on button "Add to Audience" at bounding box center [161, 604] width 152 height 21
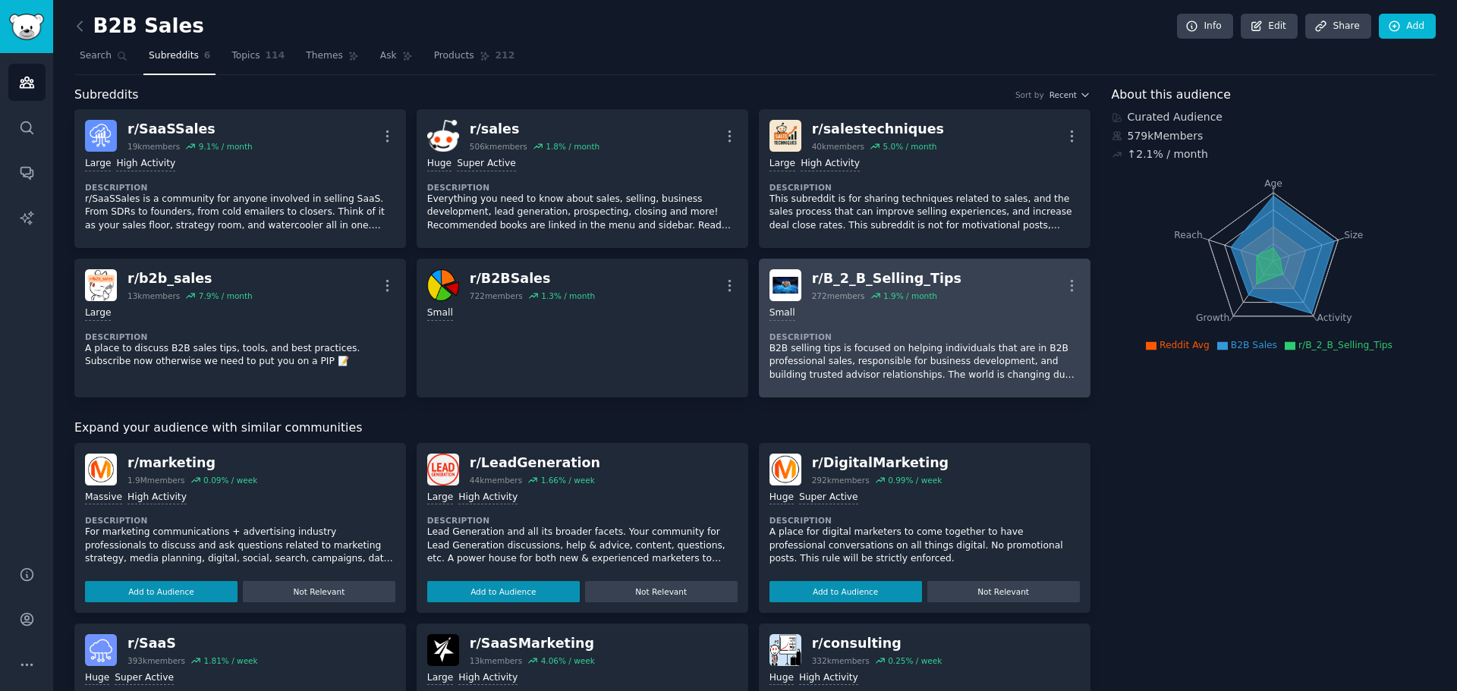
drag, startPoint x: 901, startPoint y: 372, endPoint x: 927, endPoint y: 281, distance: 95.3
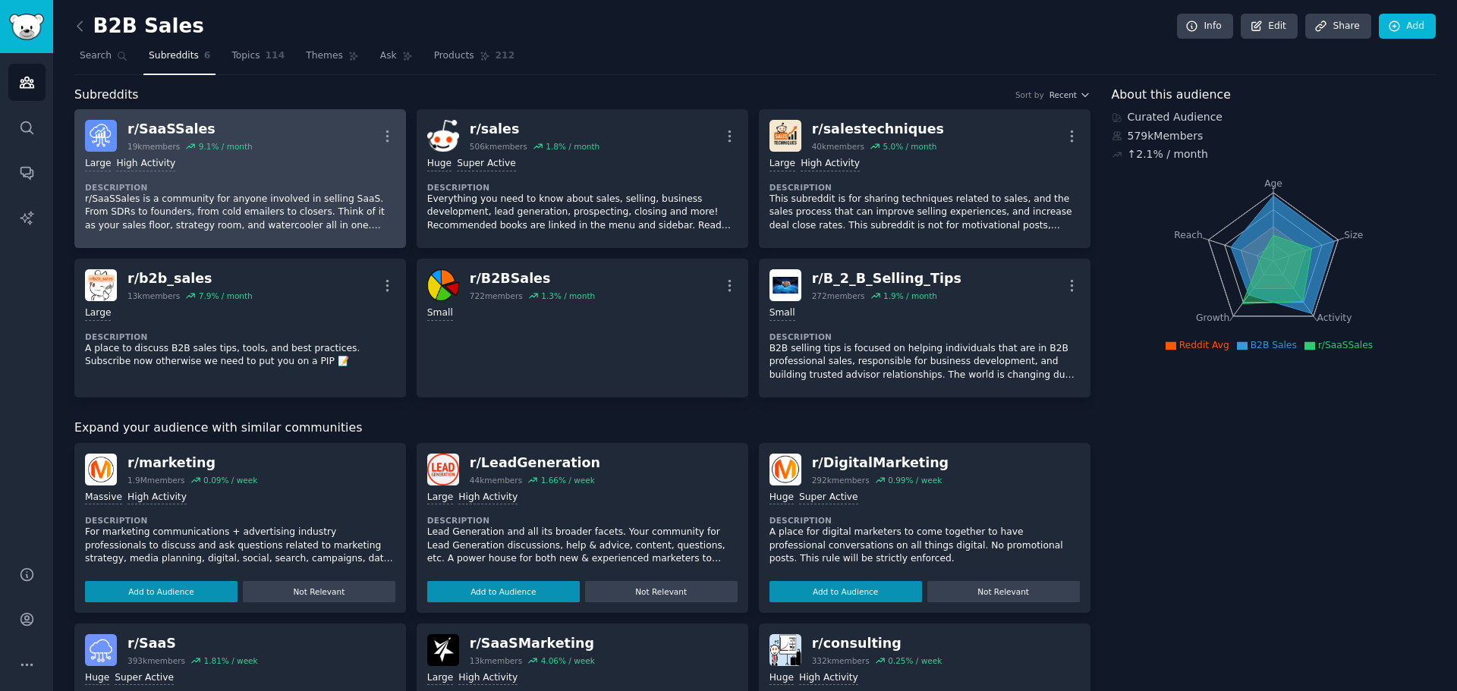
click at [243, 177] on div "Large High Activity Description r/SaaSSales is a community for anyone involved …" at bounding box center [240, 195] width 310 height 86
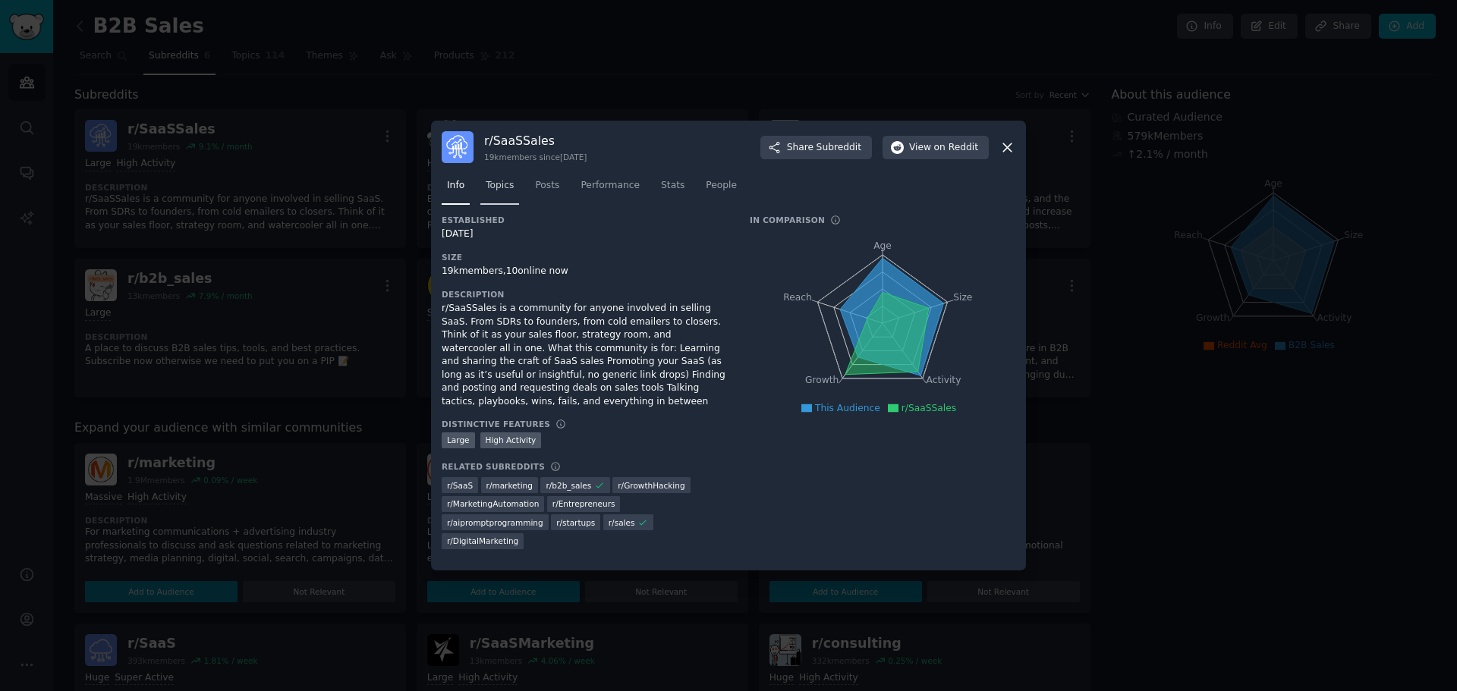
click at [495, 193] on span "Topics" at bounding box center [500, 186] width 28 height 14
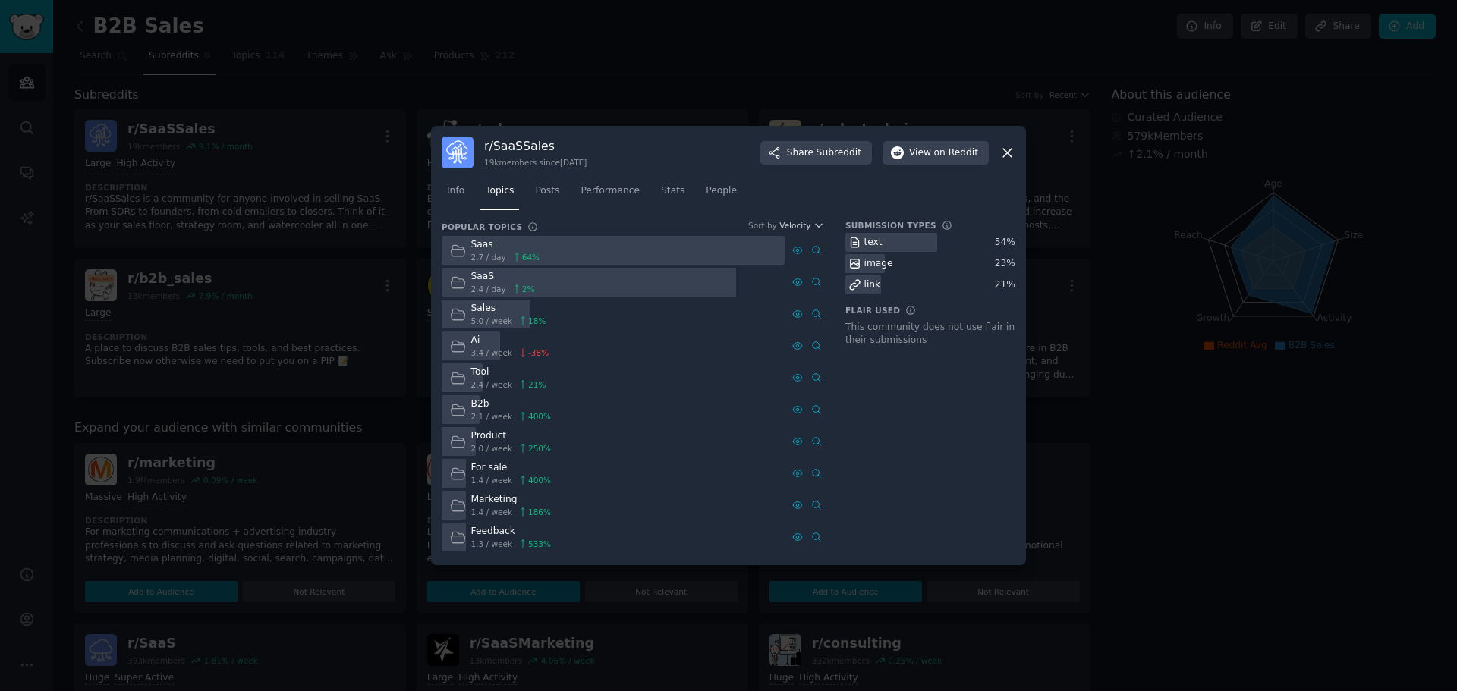
click at [464, 248] on icon at bounding box center [458, 251] width 16 height 16
click at [575, 246] on div at bounding box center [613, 251] width 343 height 30
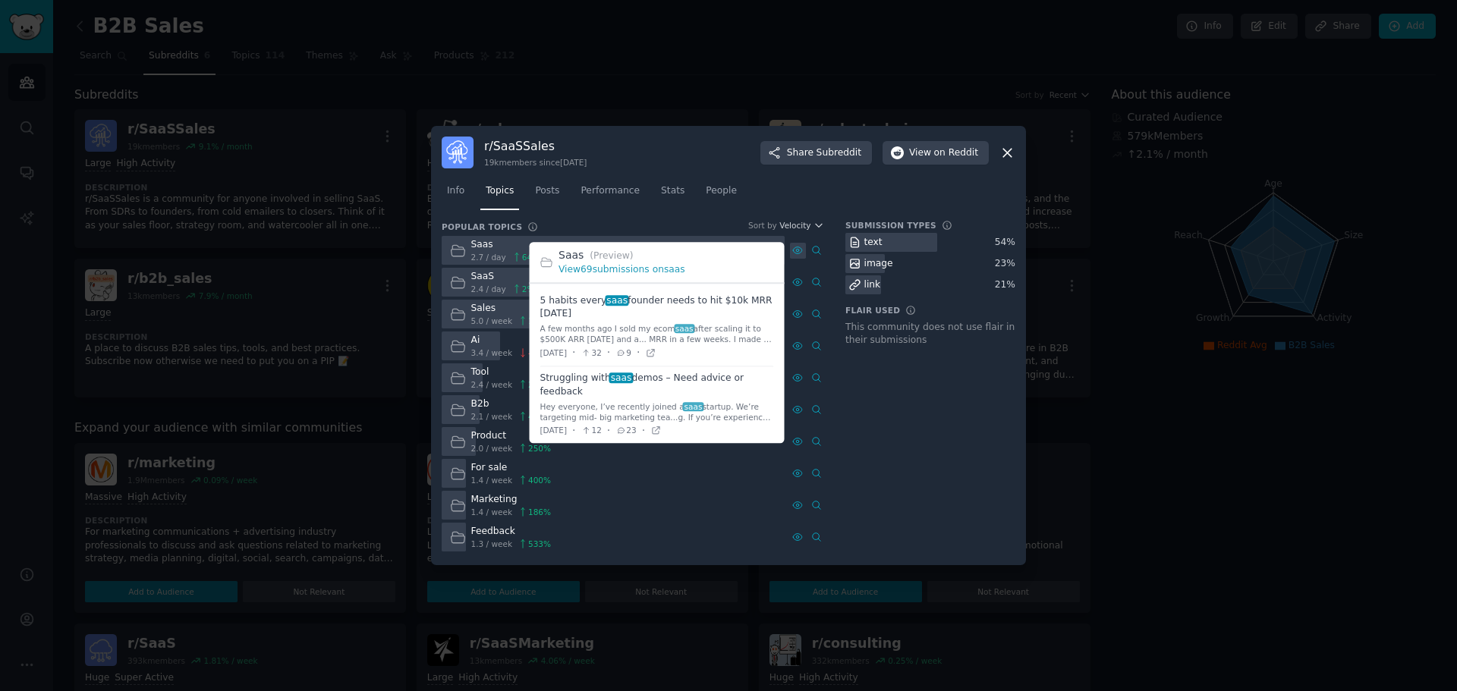
click at [795, 248] on icon at bounding box center [797, 250] width 11 height 11
click at [637, 320] on span at bounding box center [657, 327] width 234 height 77
click at [619, 269] on link "View 69 submissions on saas" at bounding box center [621, 270] width 127 height 11
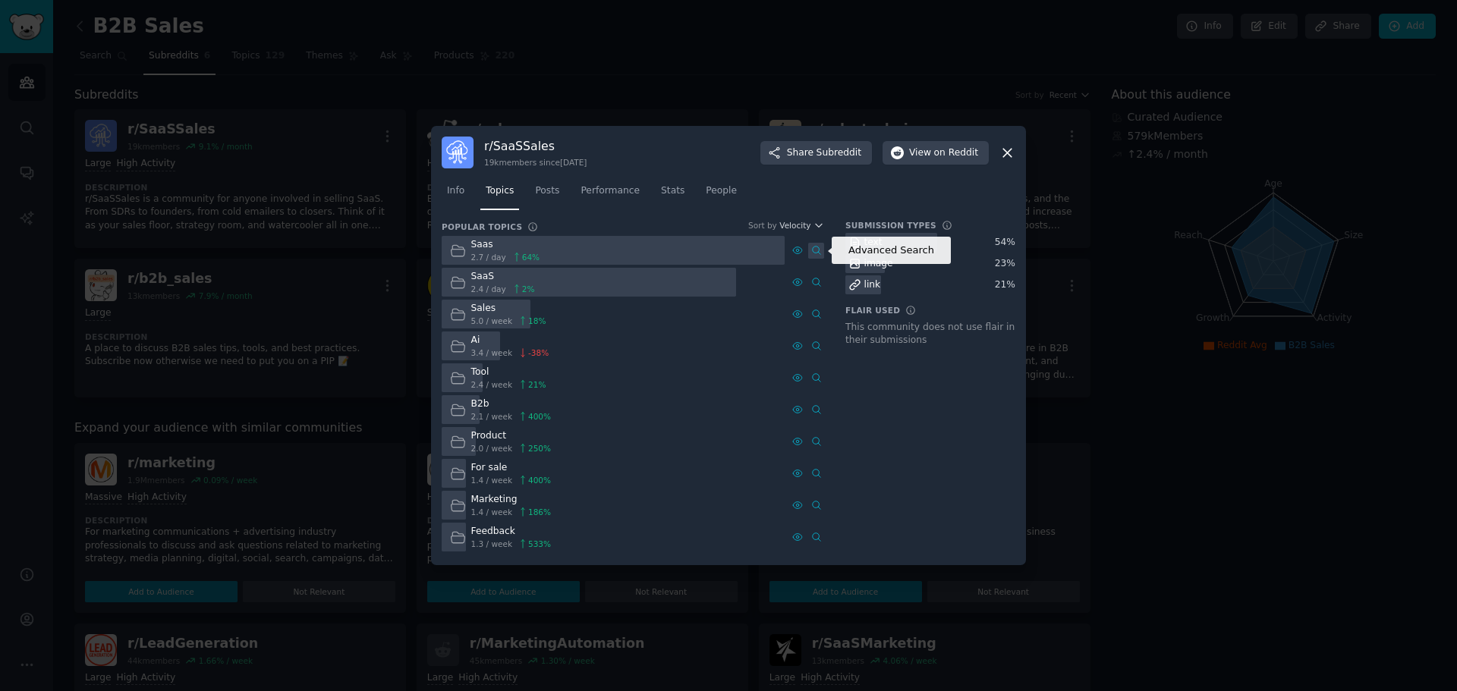
click at [817, 247] on icon at bounding box center [816, 250] width 11 height 11
click at [542, 197] on span "Posts" at bounding box center [547, 191] width 24 height 14
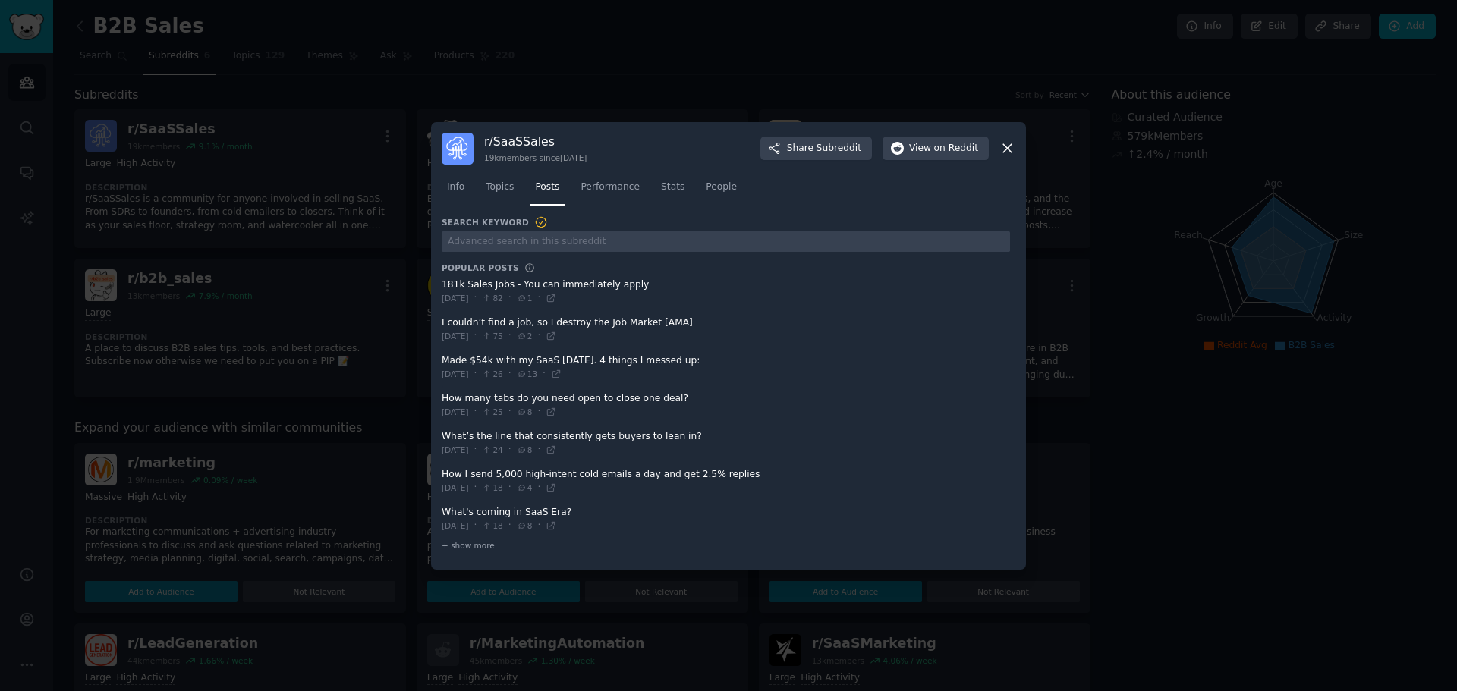
click at [533, 284] on span at bounding box center [726, 291] width 568 height 37
click at [556, 296] on icon at bounding box center [550, 298] width 11 height 11
